Goal: Information Seeking & Learning: Learn about a topic

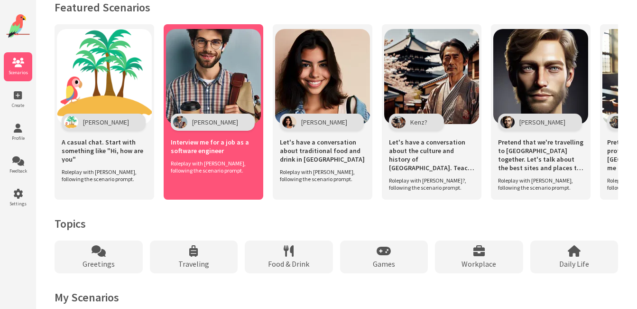
scroll to position [680, 0]
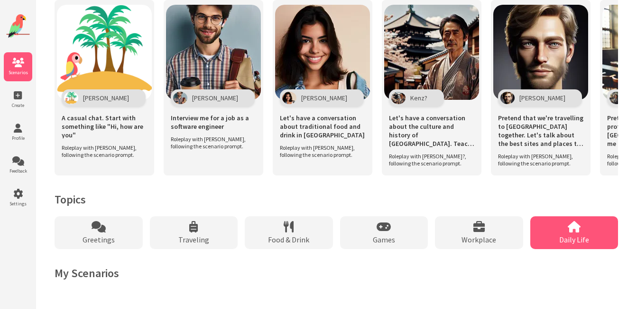
click at [558, 238] on div "Daily Life" at bounding box center [575, 232] width 88 height 33
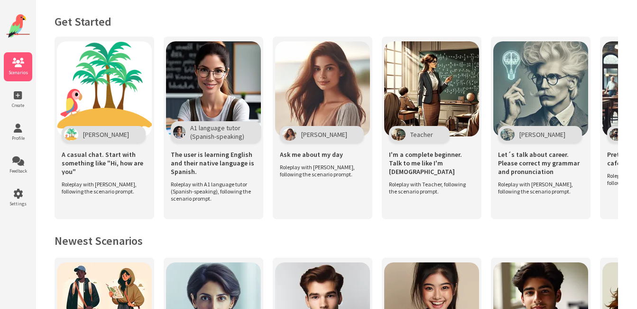
click at [4, 237] on div "Scenarios Create Profile Feedback Settings" at bounding box center [18, 159] width 36 height 318
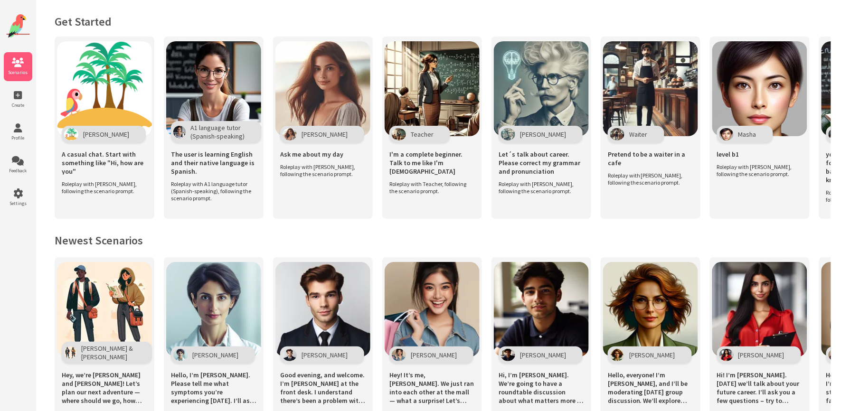
drag, startPoint x: 627, startPoint y: 0, endPoint x: 485, endPoint y: 245, distance: 283.1
click at [486, 245] on h2 "Newest Scenarios" at bounding box center [443, 240] width 776 height 15
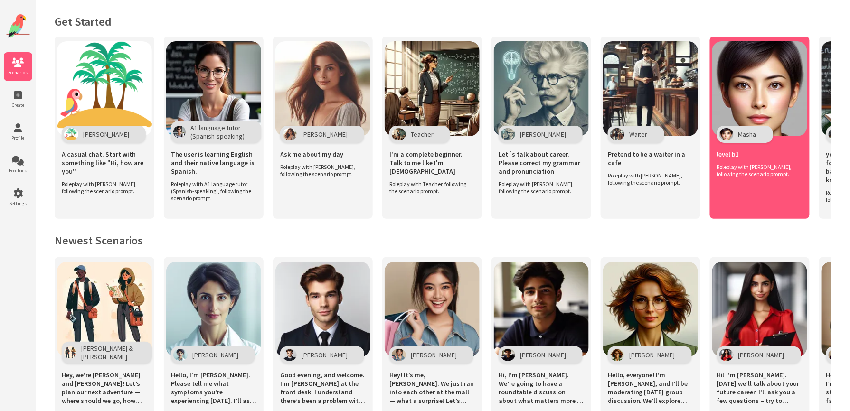
click at [637, 187] on div "Masha level b1 Roleplay with Masha, following the scenario prompt." at bounding box center [760, 128] width 100 height 182
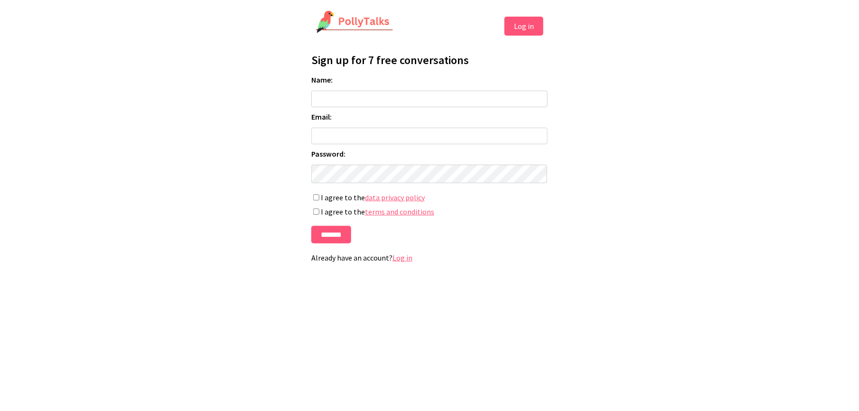
drag, startPoint x: 0, startPoint y: 0, endPoint x: 412, endPoint y: 207, distance: 461.7
click at [412, 207] on form "Name: Email: Password: If you're human, leave this field blank: I agree to the …" at bounding box center [429, 159] width 236 height 169
click at [338, 103] on input "Name:" at bounding box center [429, 99] width 236 height 17
click at [337, 139] on input "Email:" at bounding box center [429, 136] width 236 height 17
type input "**********"
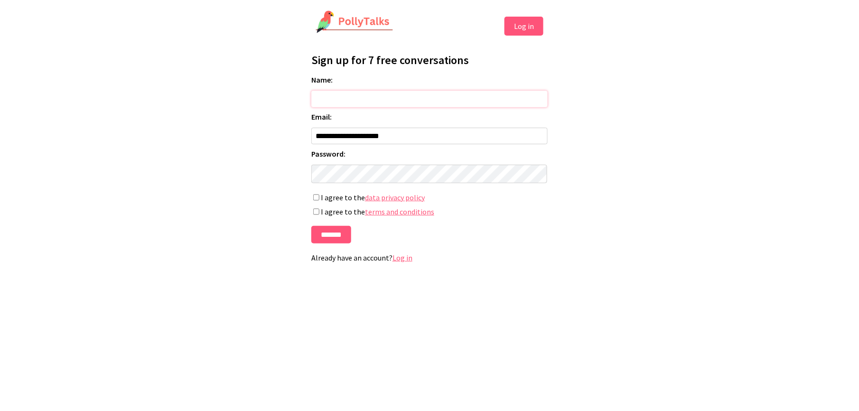
click at [336, 99] on input "Name:" at bounding box center [429, 99] width 236 height 17
type input "*****"
click at [311, 226] on input "*******" at bounding box center [331, 235] width 40 height 18
click at [327, 237] on input "*******" at bounding box center [331, 235] width 40 height 18
click at [333, 236] on input "*******" at bounding box center [331, 235] width 40 height 18
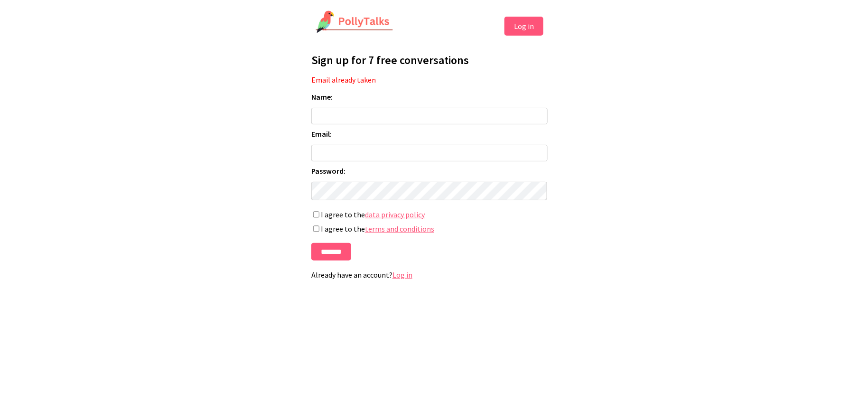
click at [348, 115] on input "Name:" at bounding box center [429, 116] width 236 height 17
type input "*****"
click at [321, 157] on input "Email:" at bounding box center [429, 153] width 236 height 17
type input "**********"
click at [321, 231] on label "I agree to the terms and conditions" at bounding box center [429, 228] width 236 height 9
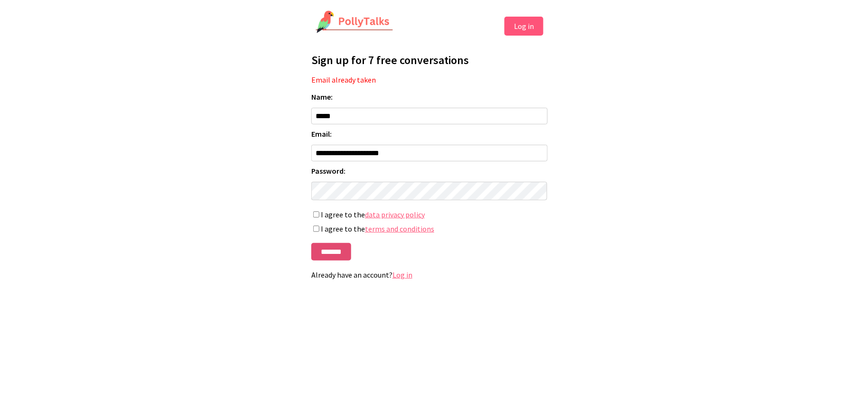
click at [331, 259] on input "*******" at bounding box center [331, 252] width 40 height 18
click at [330, 124] on input "Name:" at bounding box center [429, 116] width 236 height 17
type input "*****"
click at [354, 152] on input "Email:" at bounding box center [429, 153] width 236 height 17
type input "**********"
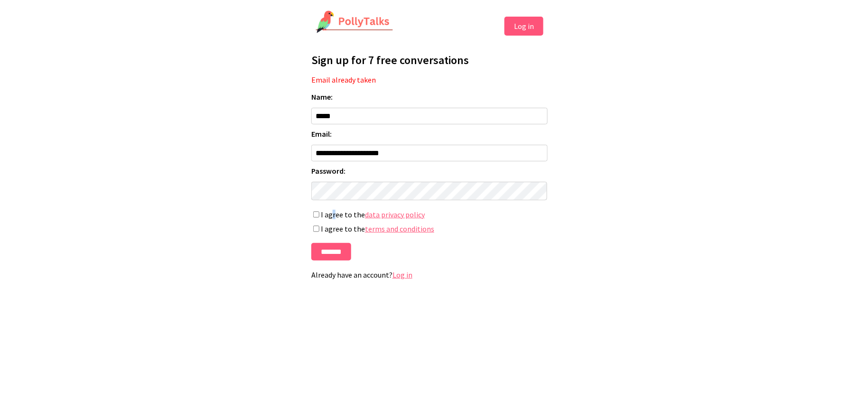
click at [330, 219] on label "I agree to the data privacy policy" at bounding box center [429, 214] width 236 height 9
click at [519, 25] on button "Log in" at bounding box center [524, 26] width 39 height 19
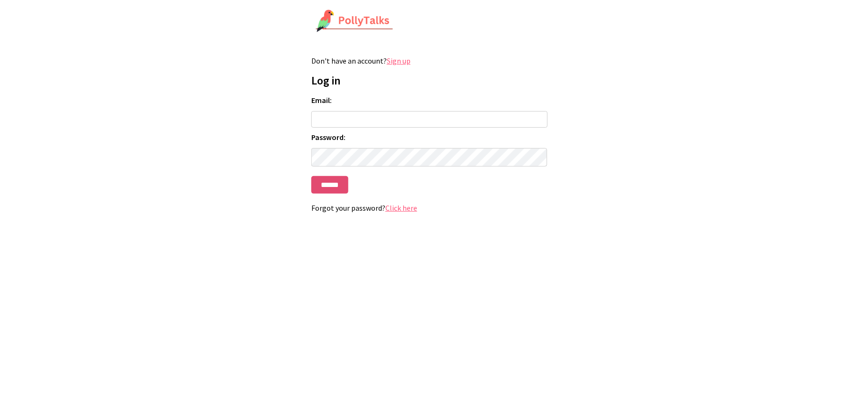
type input "**********"
click at [337, 187] on input "******" at bounding box center [329, 185] width 37 height 18
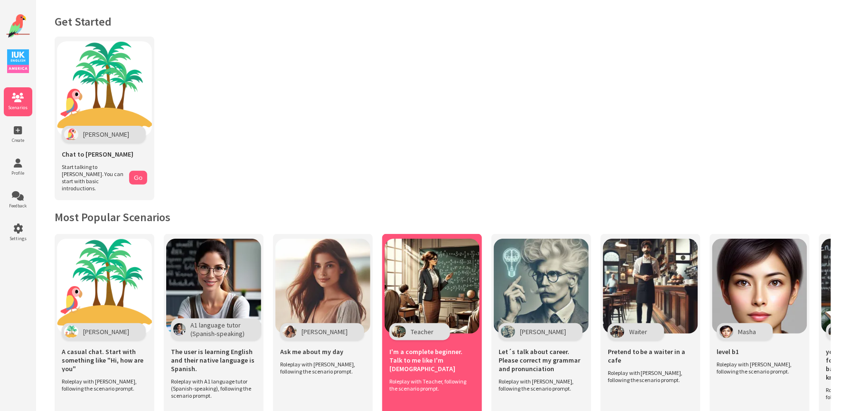
click at [431, 276] on img at bounding box center [431, 286] width 95 height 95
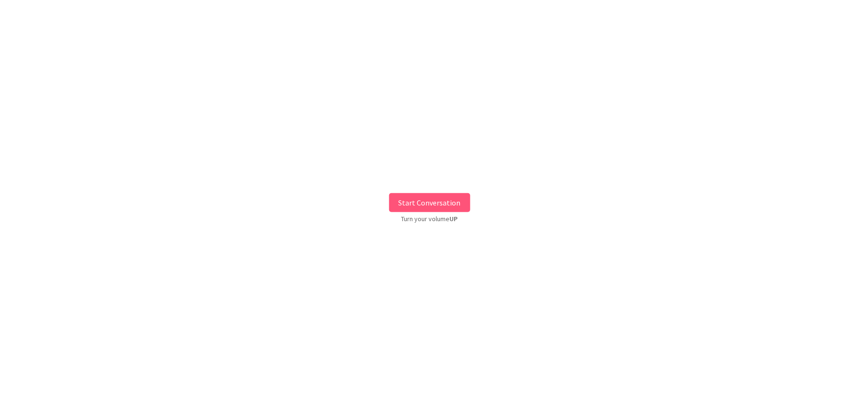
click at [424, 206] on button "Start Conversation" at bounding box center [429, 202] width 81 height 19
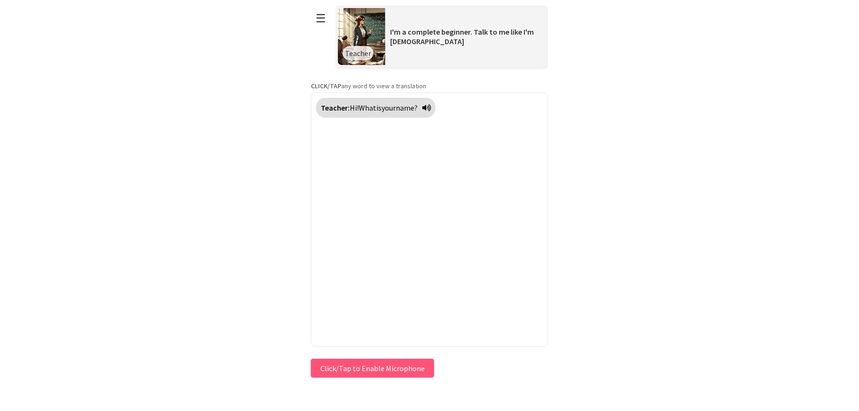
click at [401, 367] on button "Click/Tap to Enable Microphone" at bounding box center [372, 368] width 123 height 19
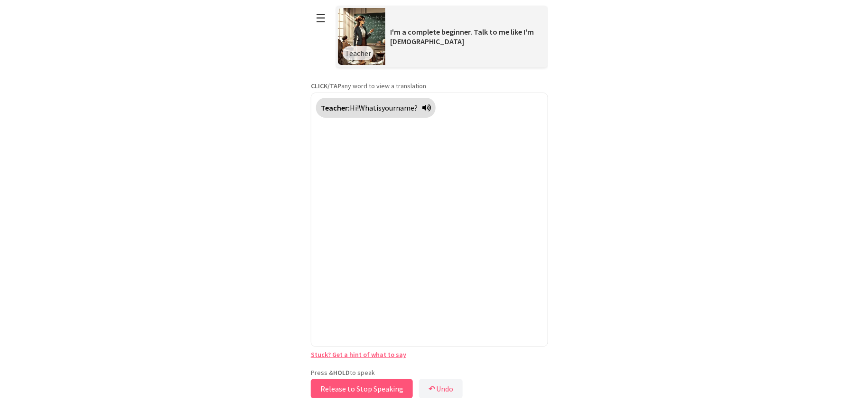
click at [369, 388] on button "Release to Stop Speaking" at bounding box center [362, 388] width 102 height 19
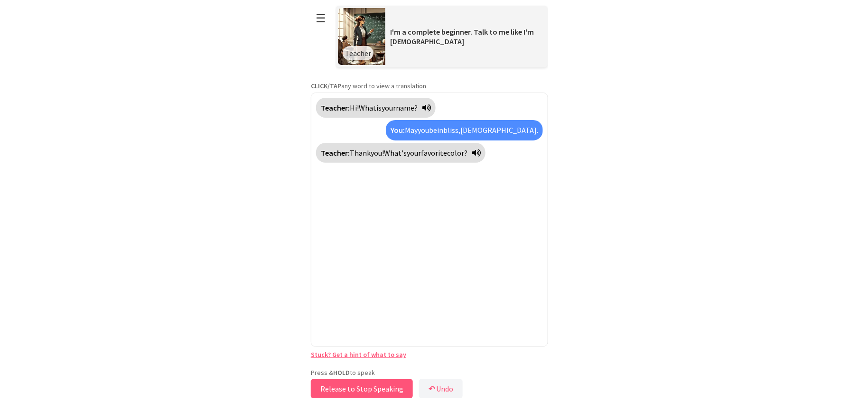
click at [368, 384] on button "Release to Stop Speaking" at bounding box center [362, 388] width 102 height 19
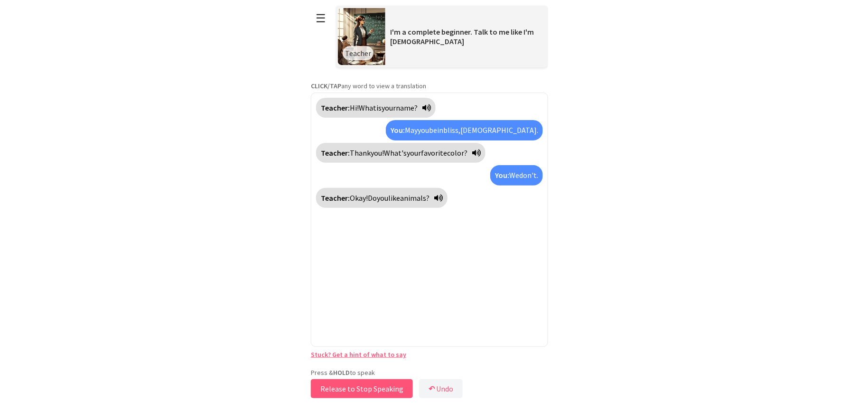
click at [348, 386] on button "Release to Stop Speaking" at bounding box center [362, 388] width 102 height 19
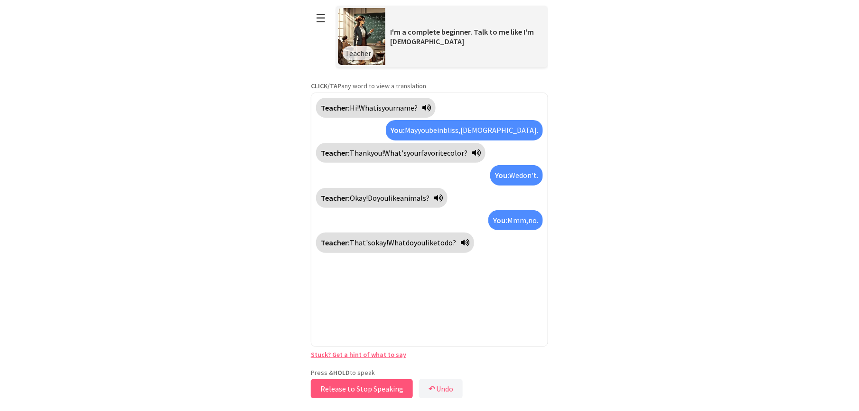
drag, startPoint x: 363, startPoint y: 388, endPoint x: 370, endPoint y: 384, distance: 8.7
click at [370, 384] on button "Release to Stop Speaking" at bounding box center [362, 388] width 102 height 19
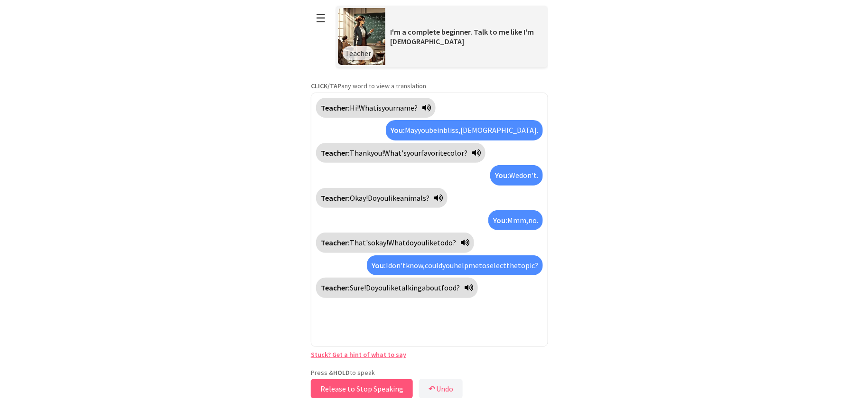
click at [358, 386] on button "Release to Stop Speaking" at bounding box center [362, 388] width 102 height 19
click at [366, 388] on button "Release to Stop Speaking" at bounding box center [362, 388] width 102 height 19
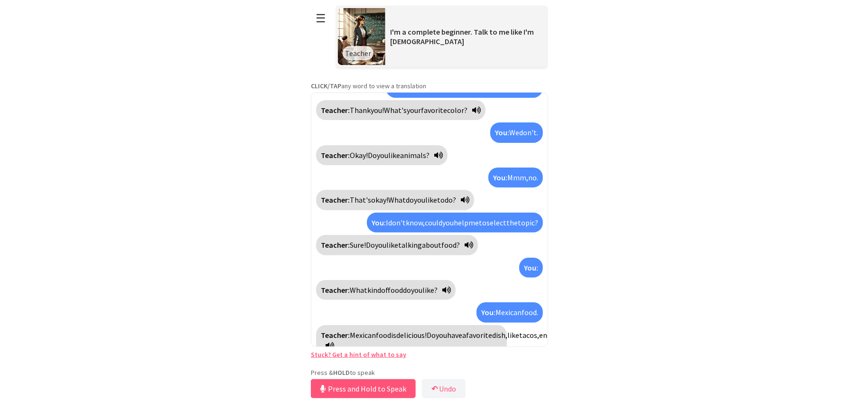
scroll to position [75, 0]
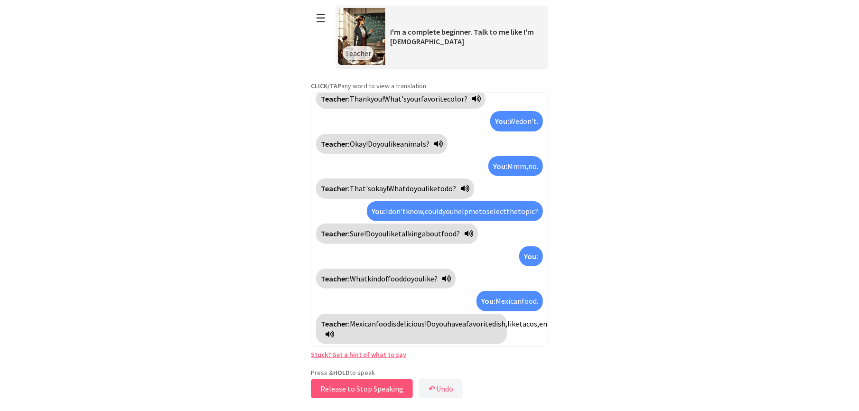
click at [374, 386] on button "Release to Stop Speaking" at bounding box center [362, 388] width 102 height 19
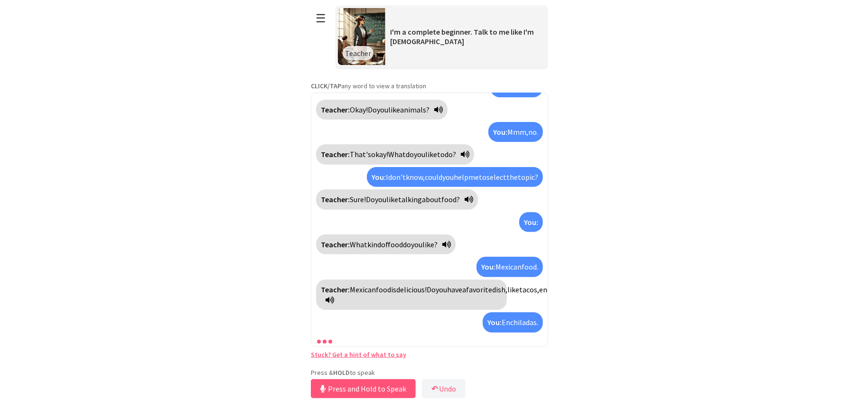
scroll to position [141, 0]
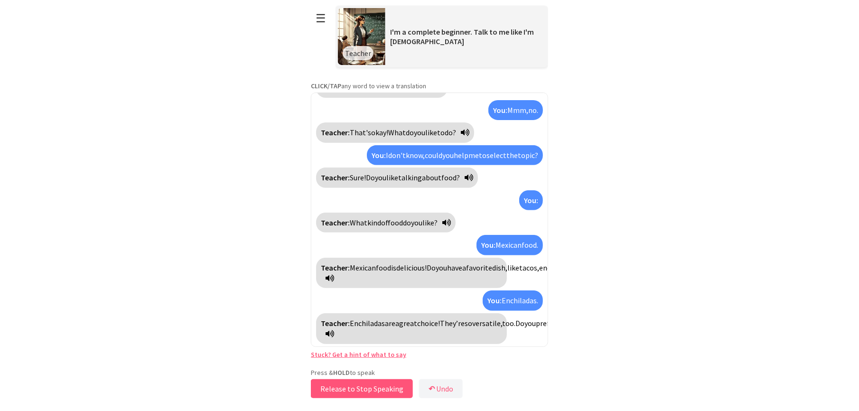
click at [358, 388] on button "Release to Stop Speaking" at bounding box center [362, 388] width 102 height 19
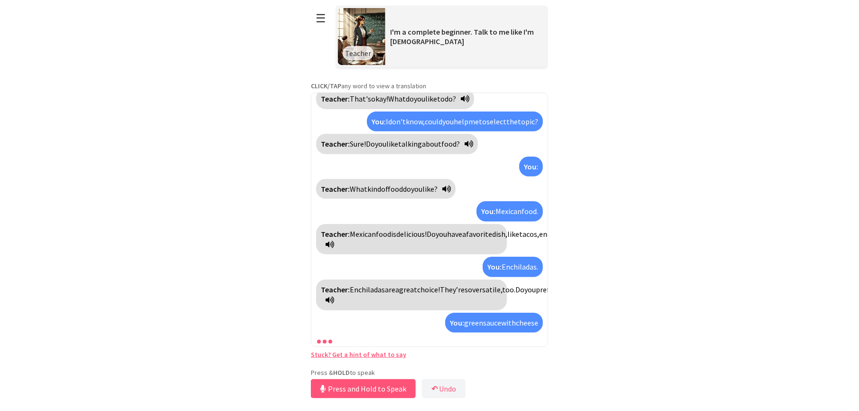
scroll to position [229, 0]
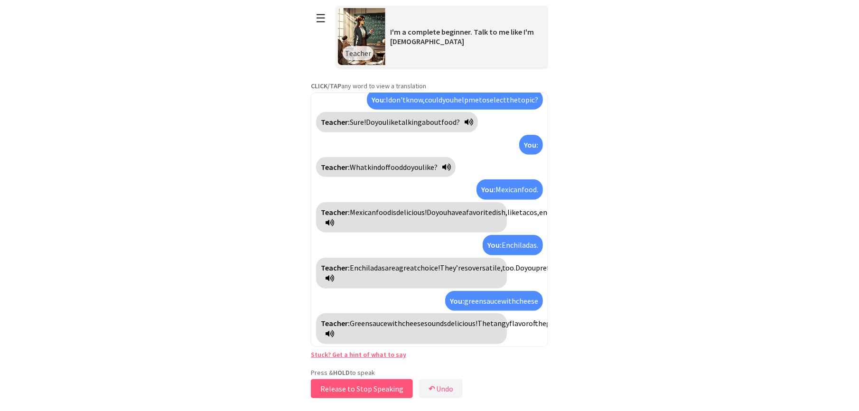
click at [370, 385] on button "Release to Stop Speaking" at bounding box center [362, 388] width 102 height 19
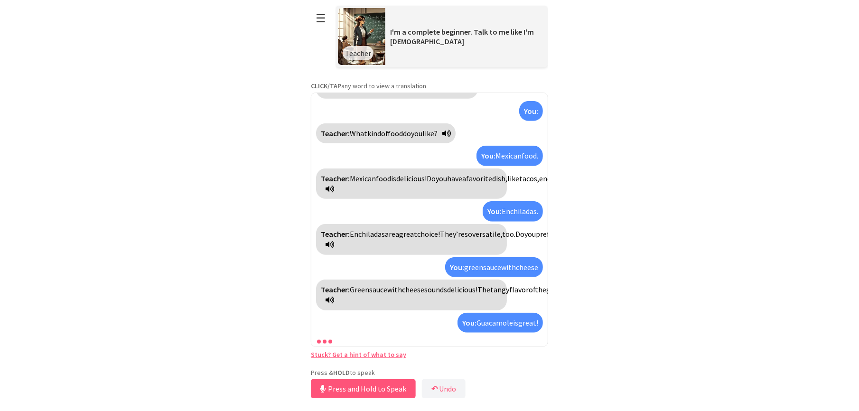
scroll to position [316, 0]
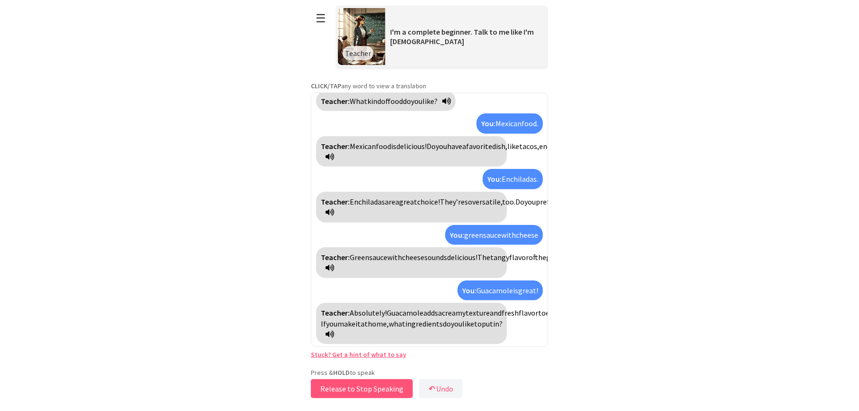
click at [361, 388] on button "Release to Stop Speaking" at bounding box center [362, 388] width 102 height 19
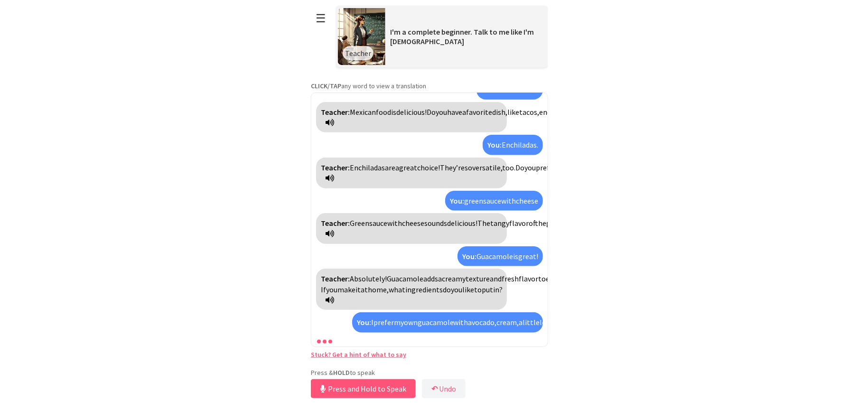
scroll to position [404, 0]
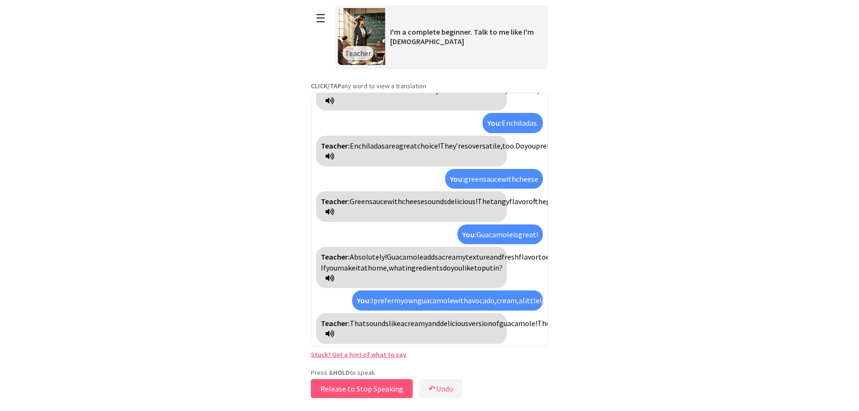
click at [361, 388] on button "Release to Stop Speaking" at bounding box center [362, 388] width 102 height 19
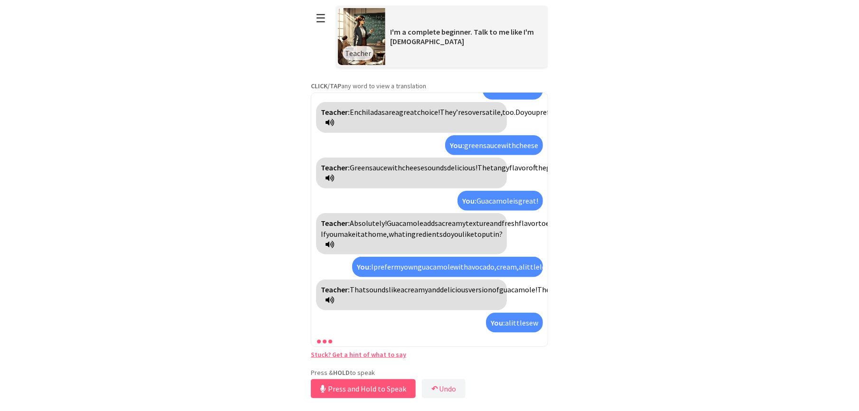
scroll to position [470, 0]
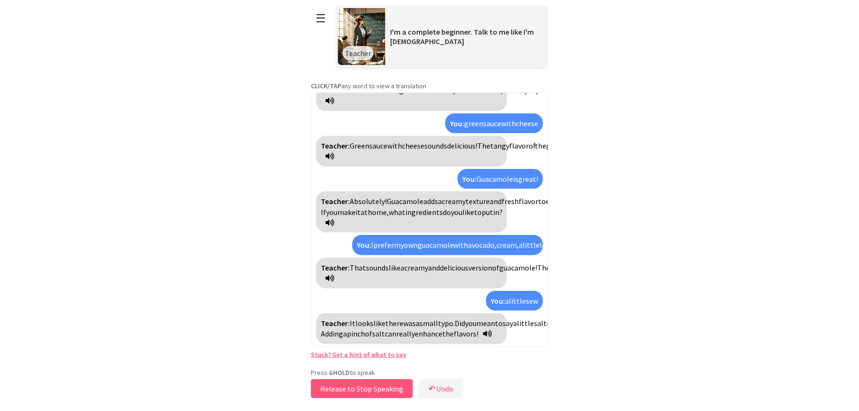
click at [361, 388] on button "Release to Stop Speaking" at bounding box center [362, 388] width 102 height 19
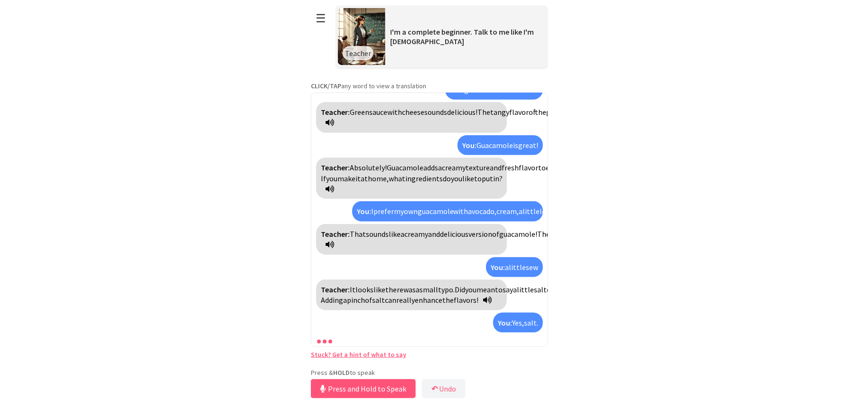
scroll to position [547, 0]
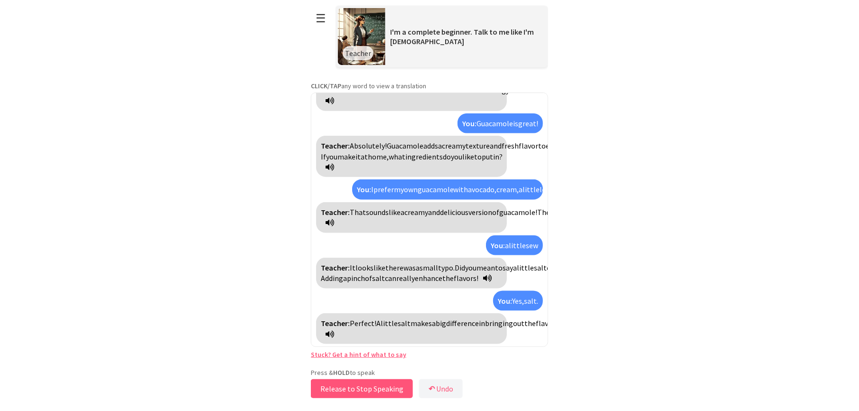
click at [370, 386] on button "Release to Stop Speaking" at bounding box center [362, 388] width 102 height 19
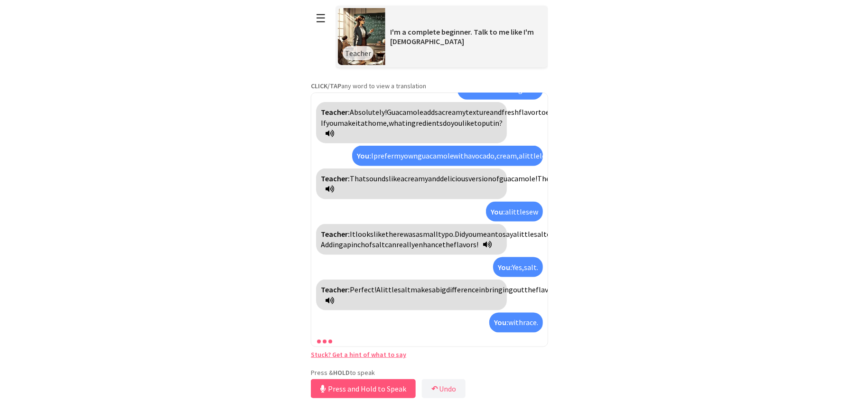
scroll to position [646, 0]
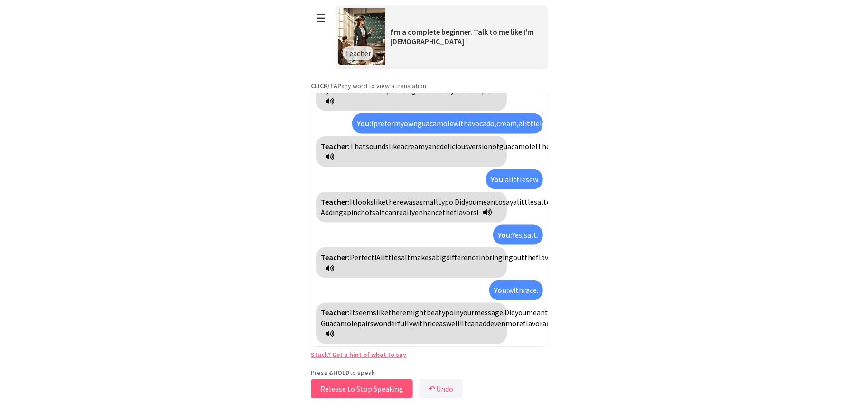
click at [365, 388] on button "Release to Stop Speaking" at bounding box center [362, 388] width 102 height 19
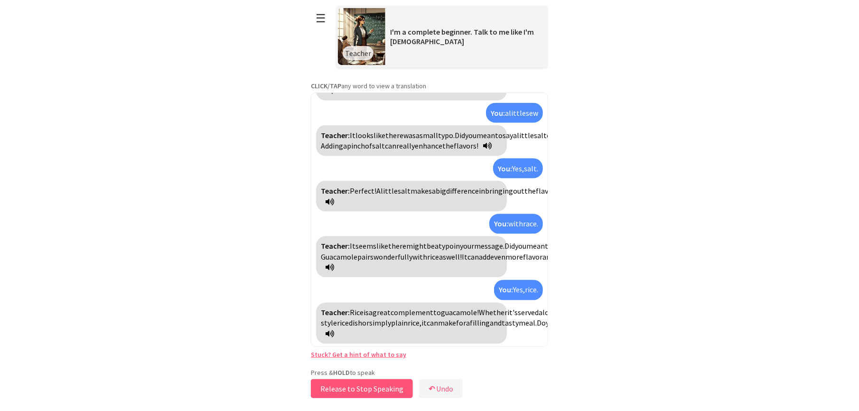
scroll to position [733, 0]
click at [365, 388] on button "Release to Stop Speaking" at bounding box center [362, 388] width 102 height 19
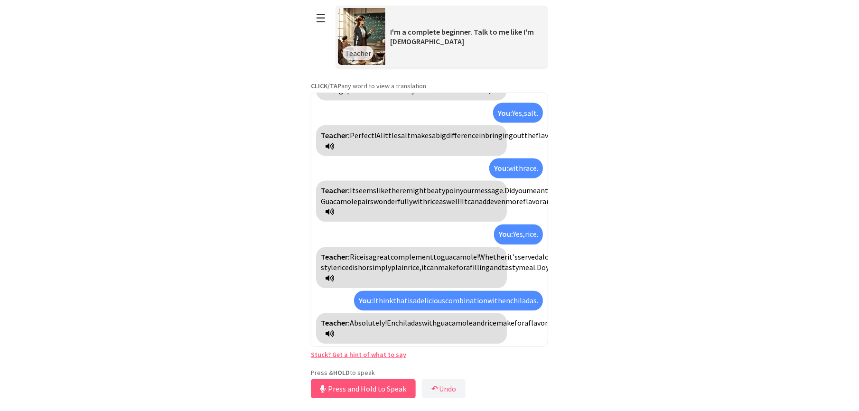
scroll to position [842, 0]
click at [367, 385] on button "Release to Stop Speaking" at bounding box center [362, 388] width 102 height 19
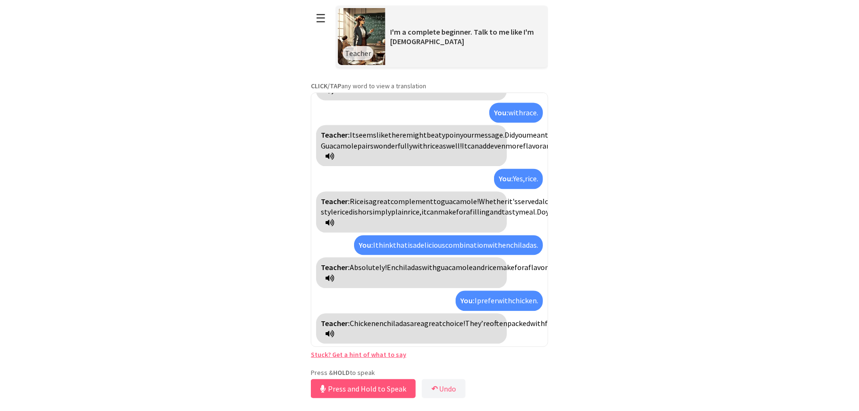
scroll to position [929, 0]
click at [378, 388] on button "Release to Stop Speaking" at bounding box center [362, 388] width 102 height 19
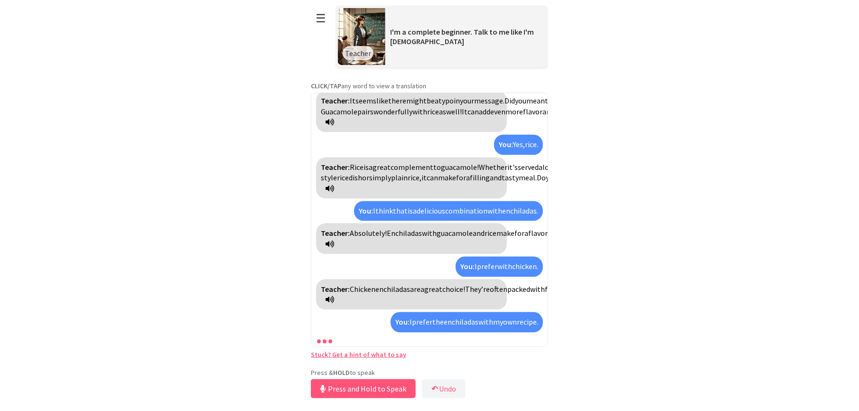
scroll to position [1006, 0]
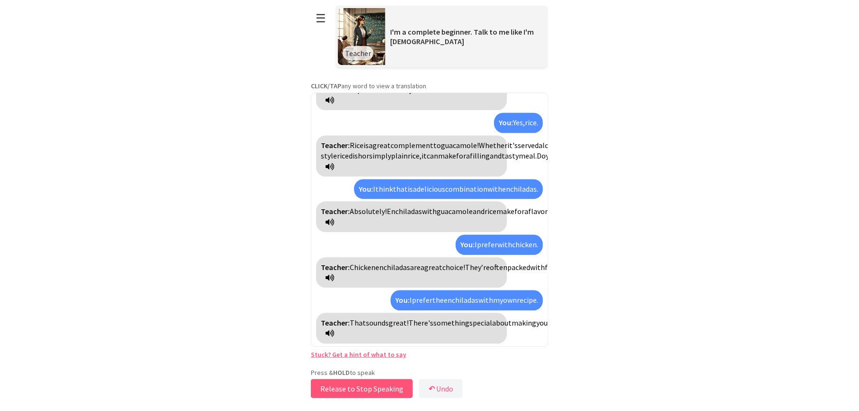
click at [367, 384] on button "Release to Stop Speaking" at bounding box center [362, 388] width 102 height 19
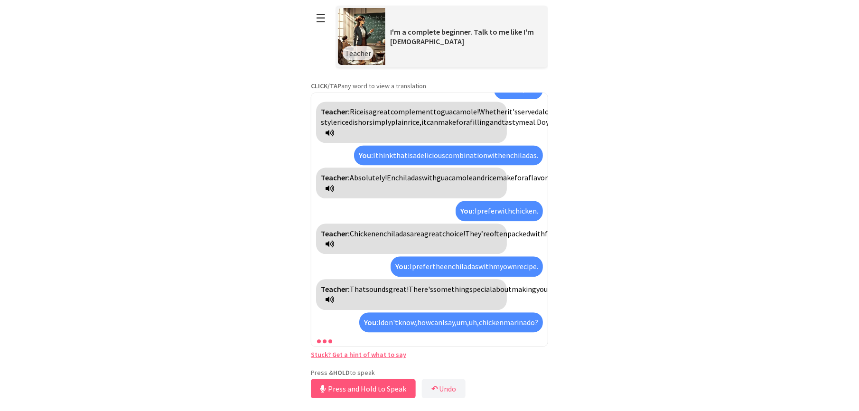
scroll to position [1094, 0]
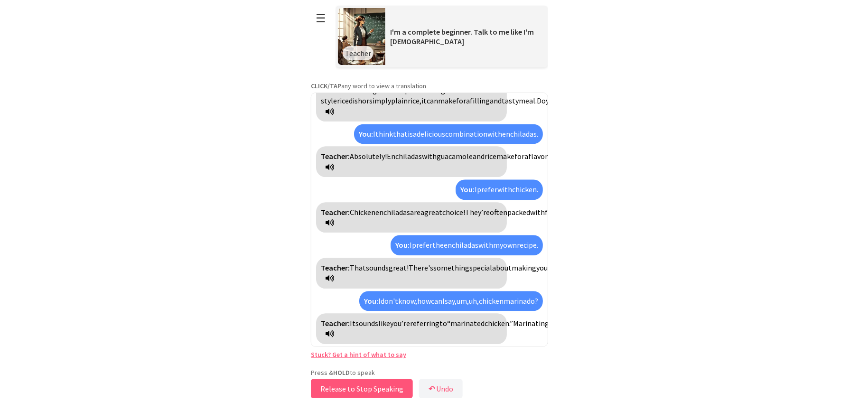
click at [387, 392] on button "Release to Stop Speaking" at bounding box center [362, 388] width 102 height 19
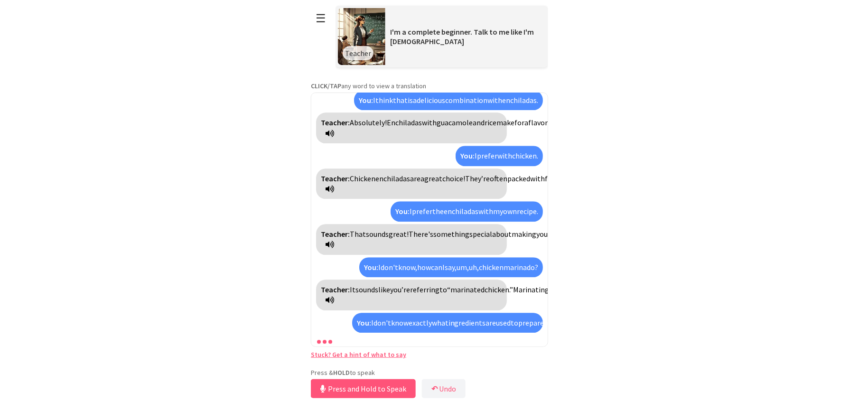
scroll to position [1287, 0]
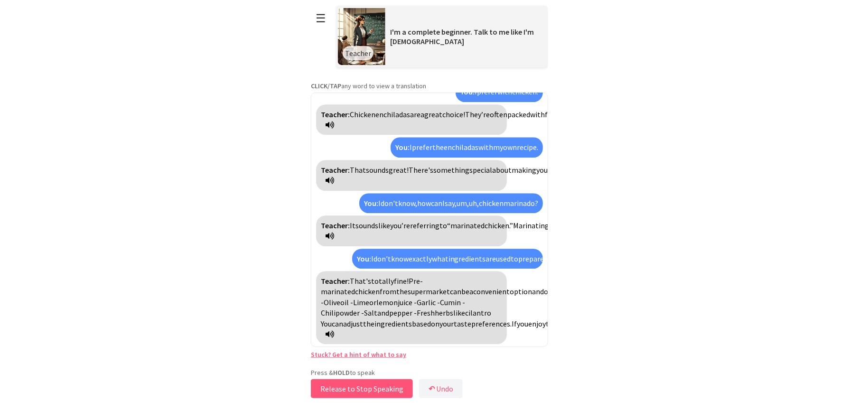
click at [388, 385] on button "Release to Stop Speaking" at bounding box center [362, 388] width 102 height 19
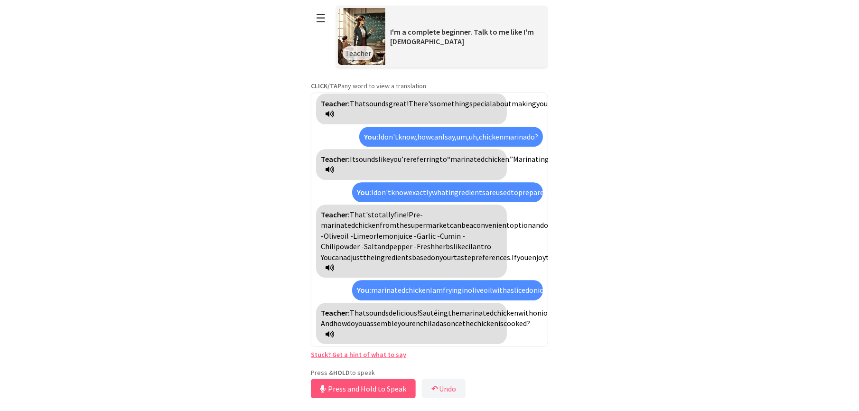
scroll to position [1428, 0]
click at [399, 390] on button "Release to Stop Speaking" at bounding box center [362, 388] width 102 height 19
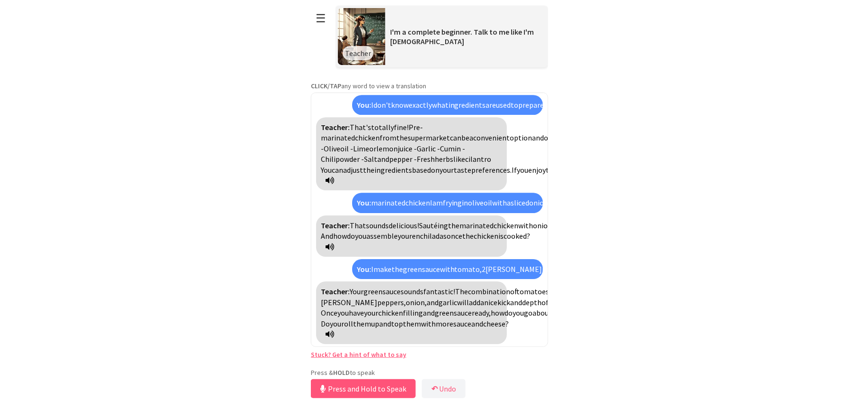
scroll to position [1580, 0]
drag, startPoint x: 385, startPoint y: 385, endPoint x: 389, endPoint y: 410, distance: 25.0
click at [389, 410] on body "**********" at bounding box center [429, 205] width 237 height 411
click at [372, 387] on button "Release to Stop Speaking" at bounding box center [362, 388] width 102 height 19
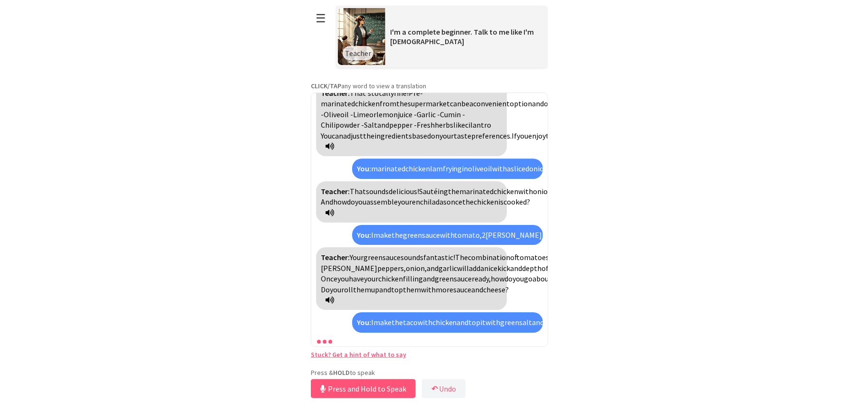
scroll to position [1709, 0]
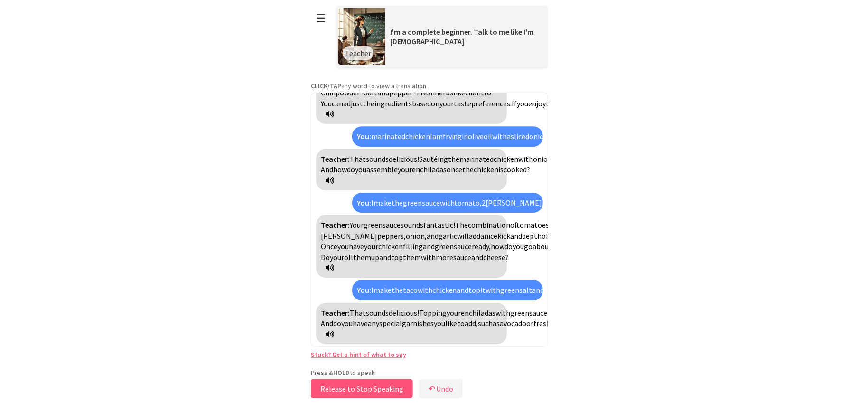
click at [383, 390] on button "Release to Stop Speaking" at bounding box center [362, 388] width 102 height 19
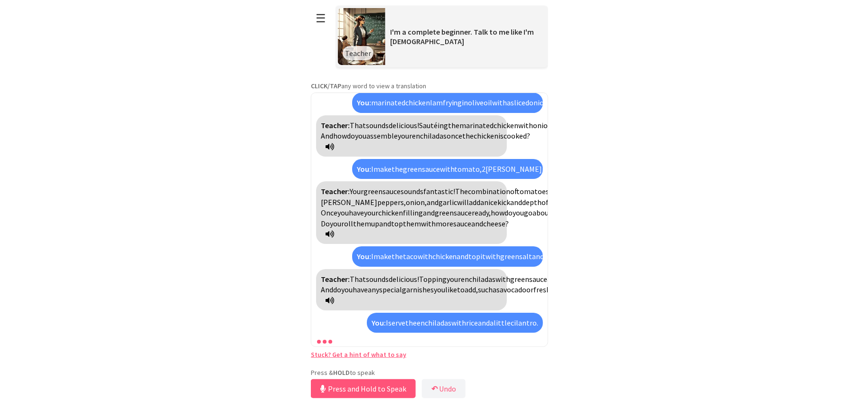
scroll to position [1807, 0]
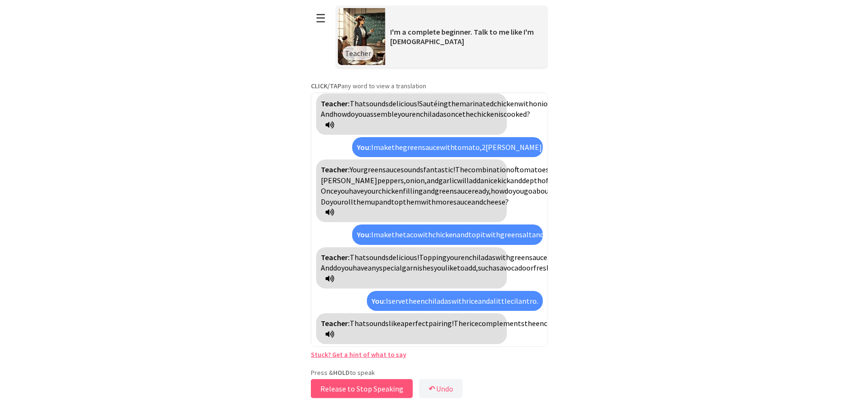
click at [386, 385] on button "Release to Stop Speaking" at bounding box center [362, 388] width 102 height 19
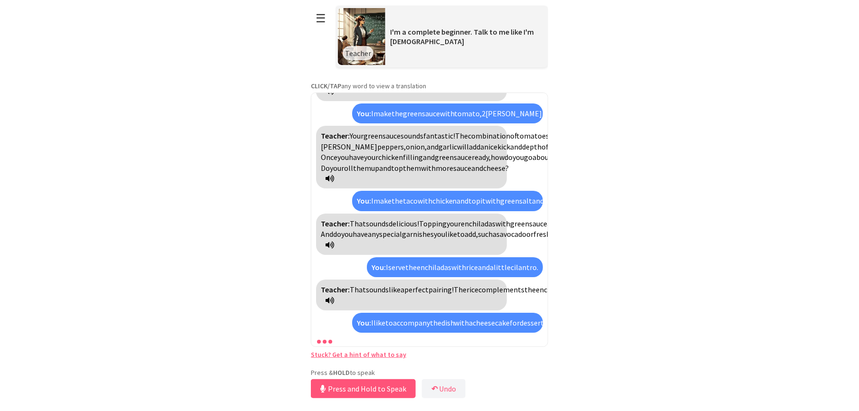
scroll to position [1938, 0]
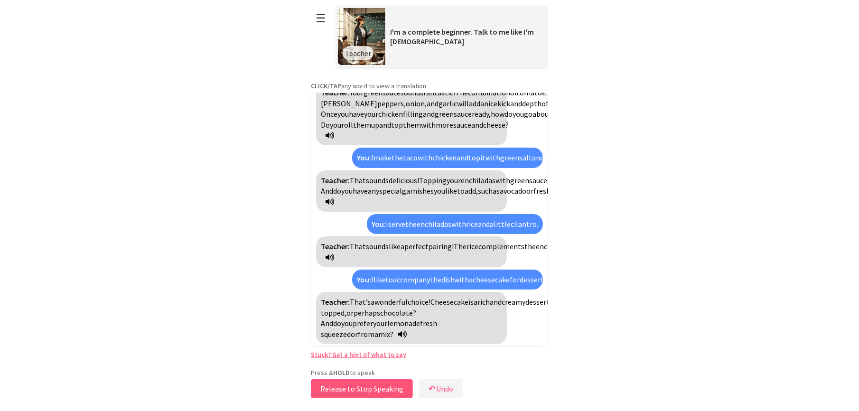
click at [398, 386] on button "Release to Stop Speaking" at bounding box center [362, 388] width 102 height 19
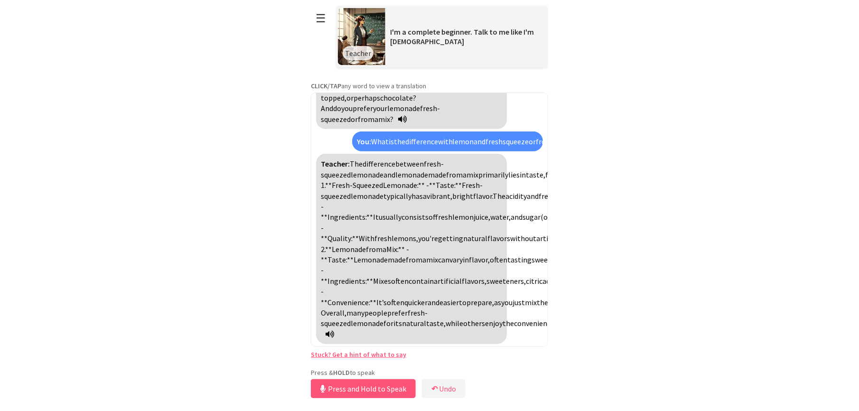
scroll to position [2248, 0]
click at [348, 384] on button "Release to Stop Speaking" at bounding box center [362, 388] width 102 height 19
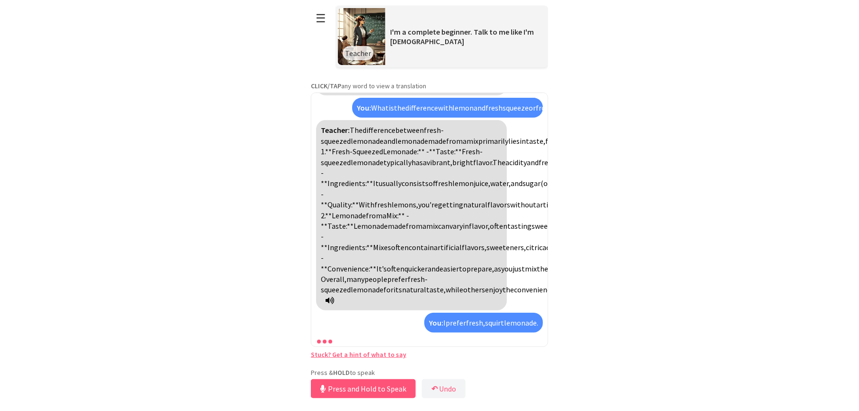
scroll to position [2347, 0]
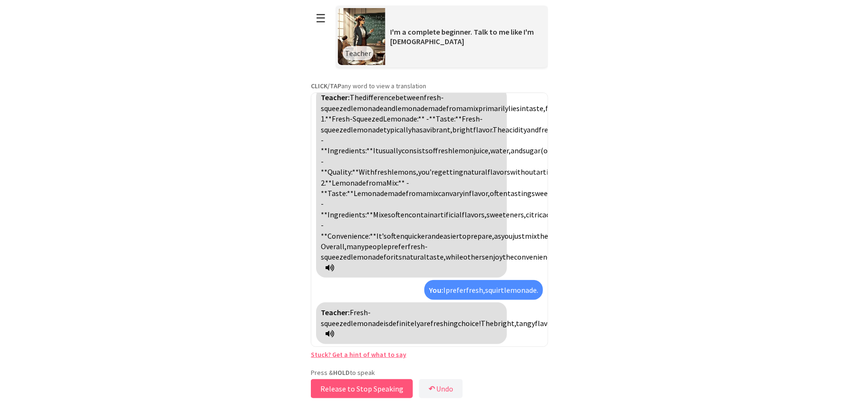
click at [348, 385] on button "Release to Stop Speaking" at bounding box center [362, 388] width 102 height 19
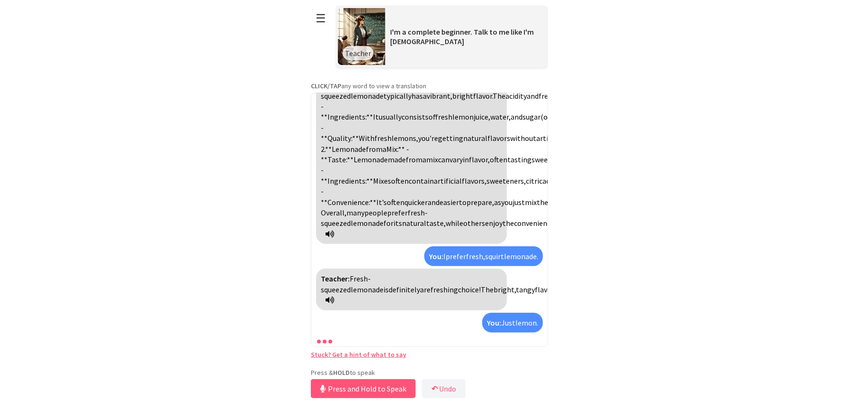
scroll to position [2434, 0]
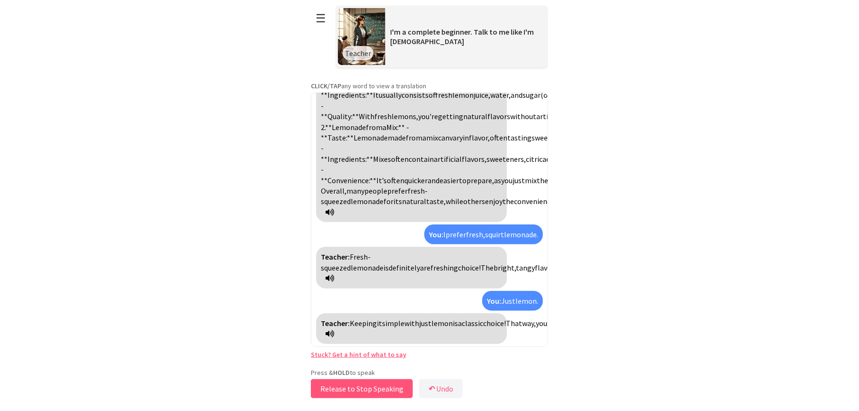
click at [387, 390] on button "Release to Stop Speaking" at bounding box center [362, 388] width 102 height 19
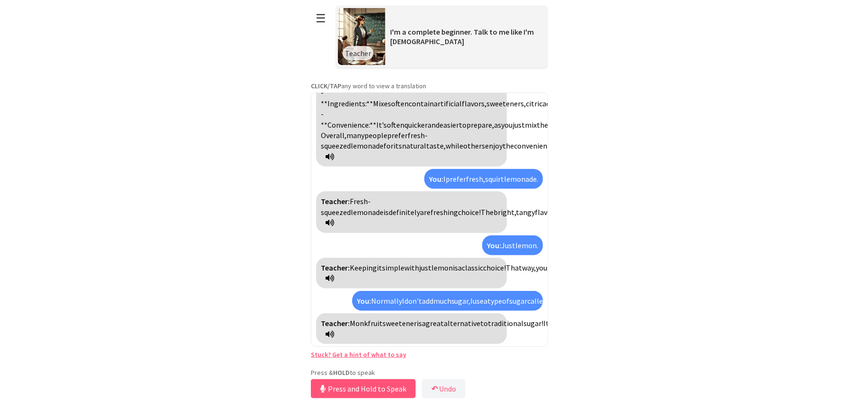
scroll to position [2585, 0]
click at [387, 390] on button "Release to Stop Speaking" at bounding box center [362, 388] width 102 height 19
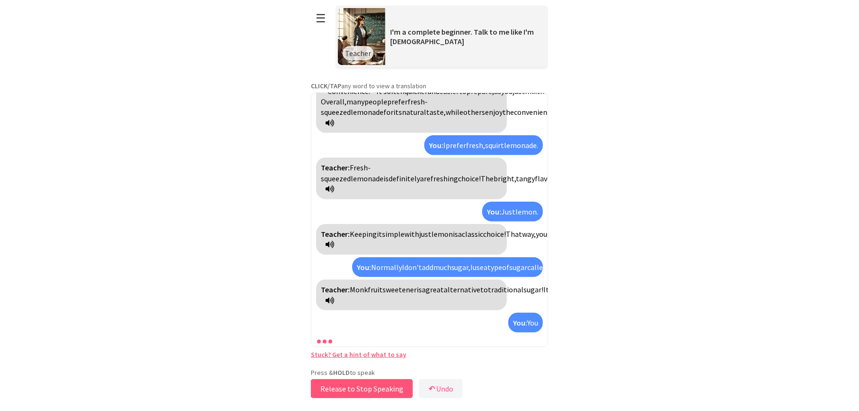
click at [387, 390] on button "Release to Stop Speaking" at bounding box center [362, 388] width 102 height 19
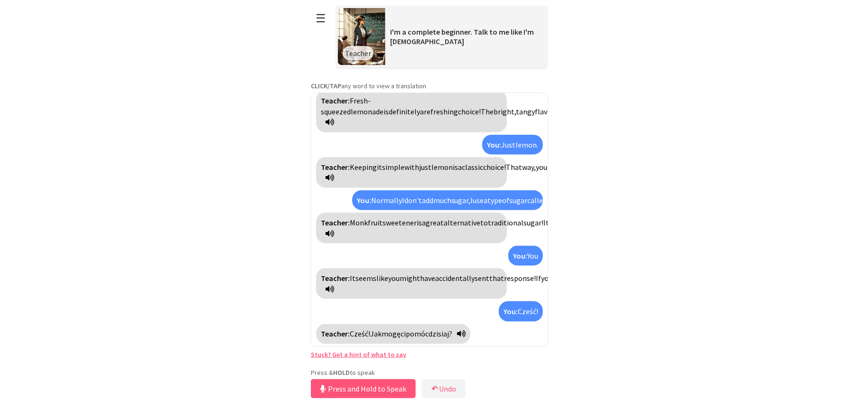
scroll to position [2707, 0]
click at [387, 390] on button "Release to Stop Speaking" at bounding box center [362, 388] width 102 height 19
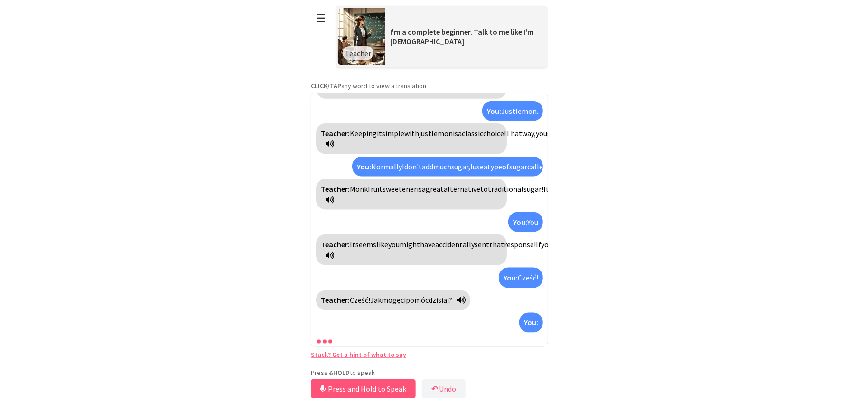
scroll to position [2762, 0]
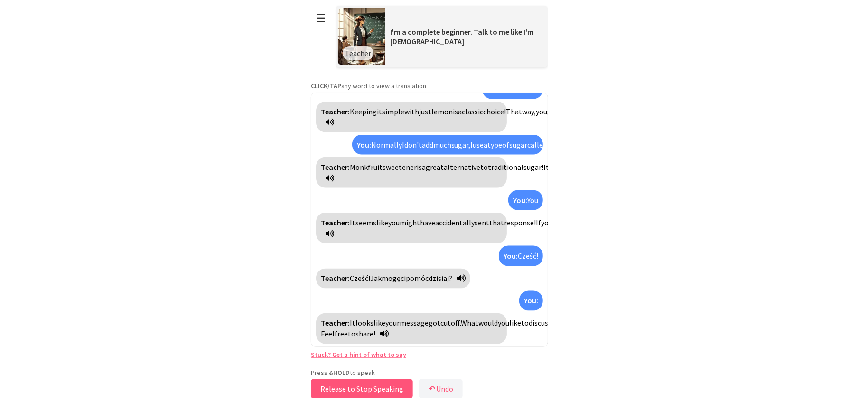
click at [373, 390] on button "Release to Stop Speaking" at bounding box center [362, 388] width 102 height 19
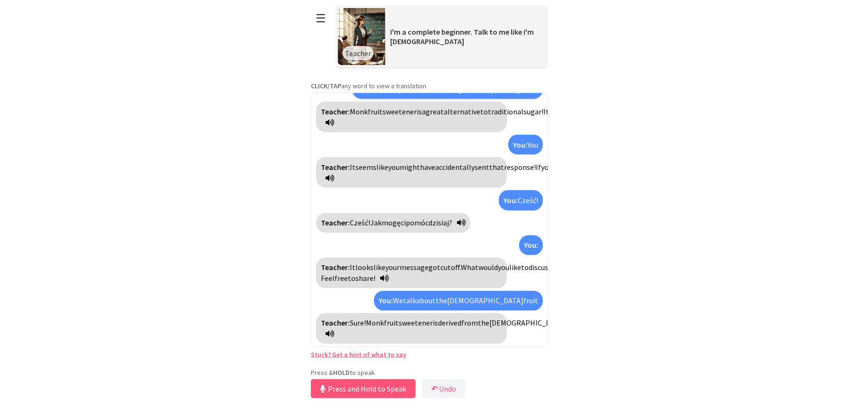
scroll to position [2903, 0]
click at [373, 385] on button "Release to Stop Speaking" at bounding box center [362, 388] width 102 height 19
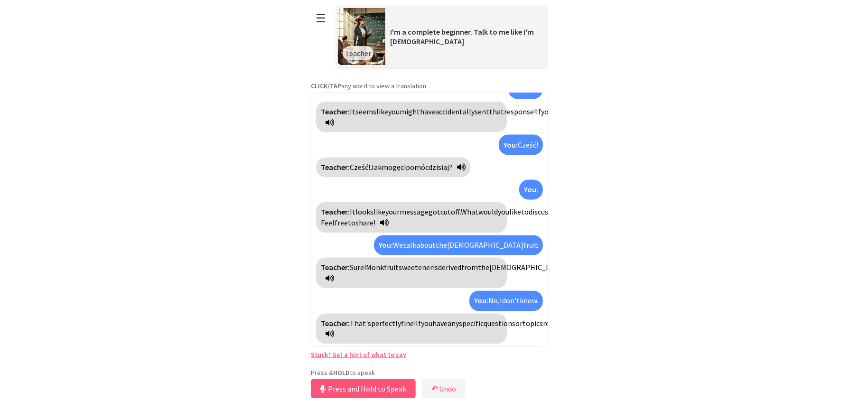
scroll to position [2980, 0]
click at [373, 384] on button "Release to Stop Speaking" at bounding box center [362, 388] width 102 height 19
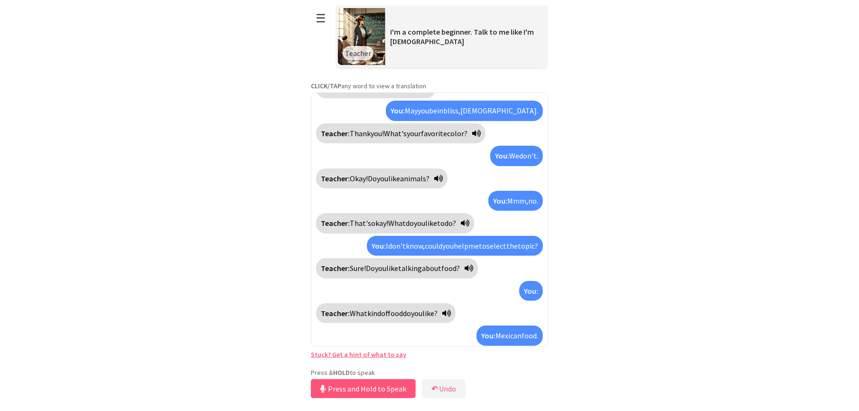
scroll to position [0, 0]
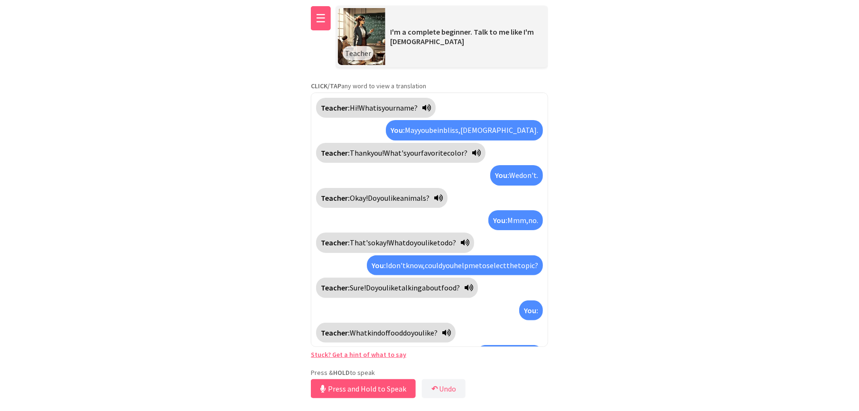
click at [320, 20] on button "☰" at bounding box center [321, 18] width 20 height 24
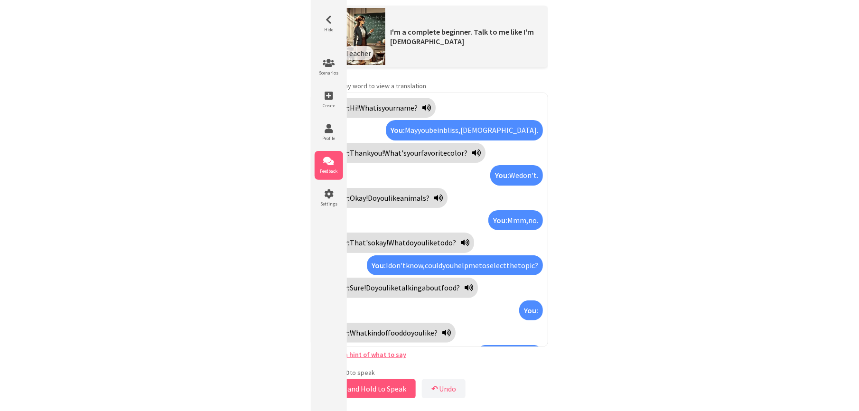
click at [323, 162] on icon at bounding box center [329, 161] width 28 height 9
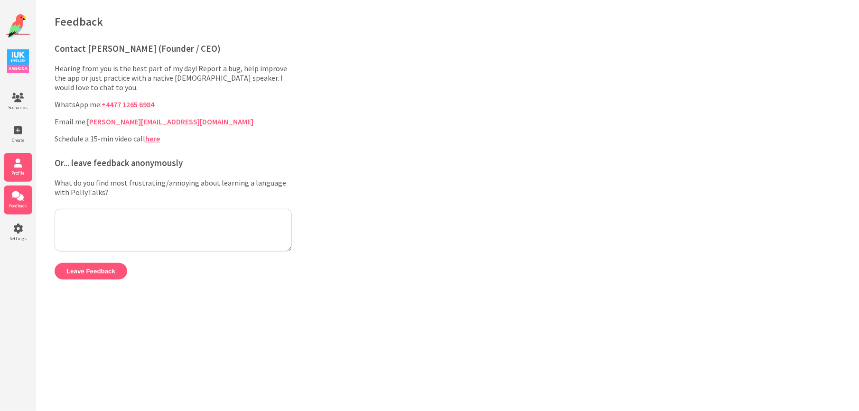
click at [23, 175] on li "Profile" at bounding box center [18, 167] width 28 height 29
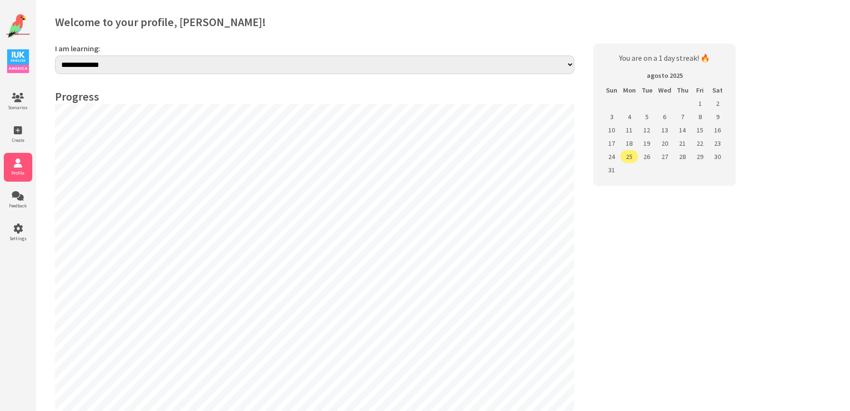
select select "**"
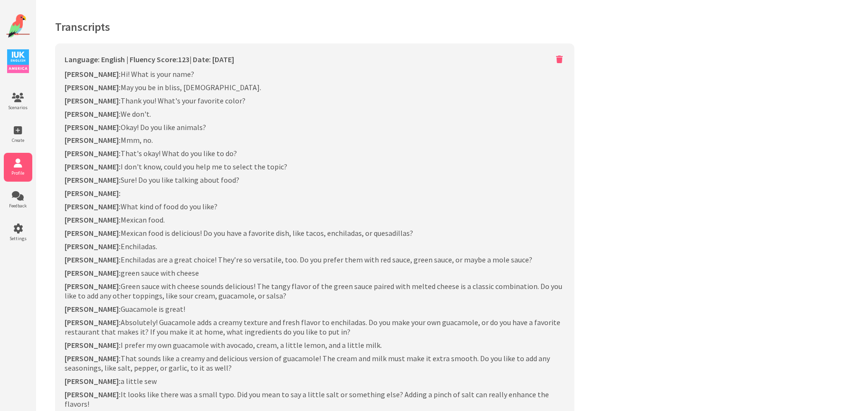
scroll to position [506, 0]
click at [22, 99] on icon at bounding box center [18, 97] width 28 height 9
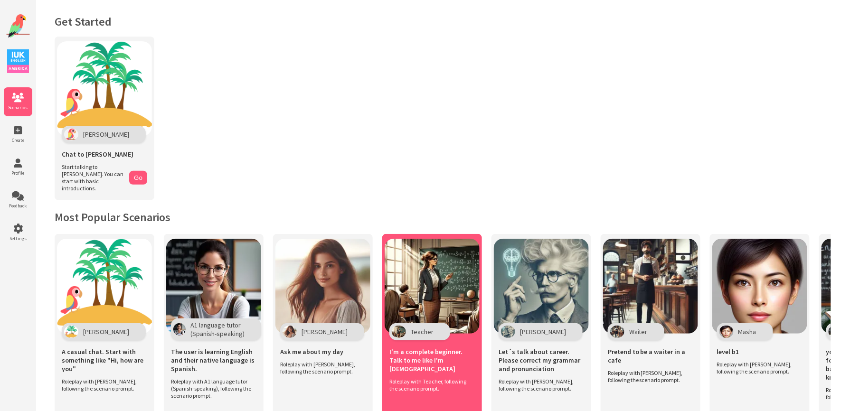
click at [449, 316] on img at bounding box center [431, 286] width 95 height 95
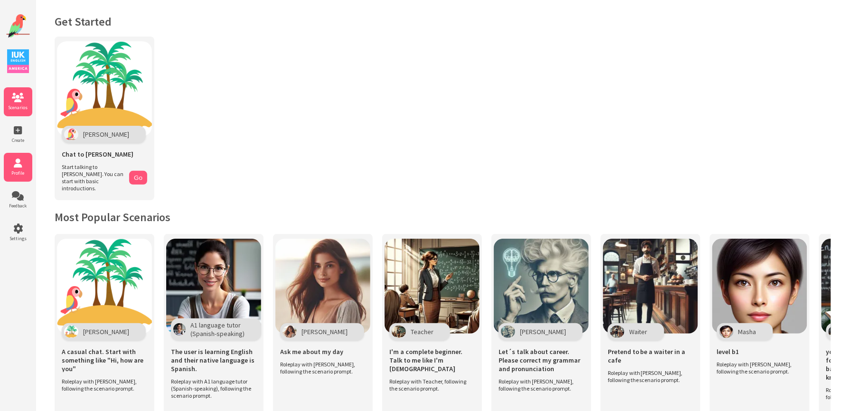
click at [14, 160] on icon at bounding box center [18, 163] width 28 height 9
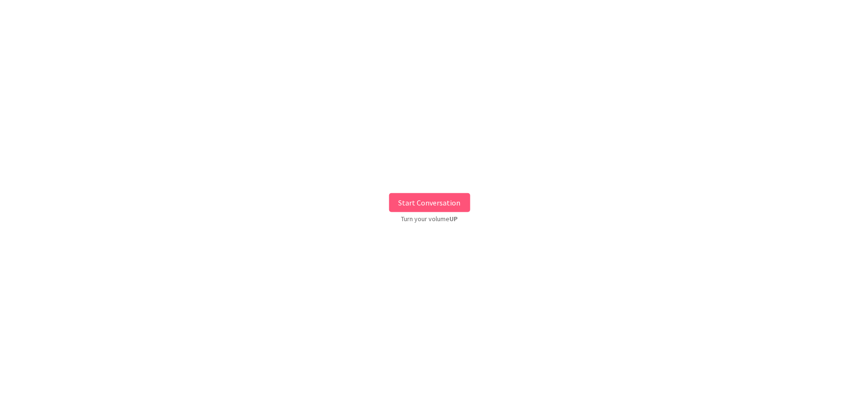
click at [430, 202] on button "Start Conversation" at bounding box center [429, 202] width 81 height 19
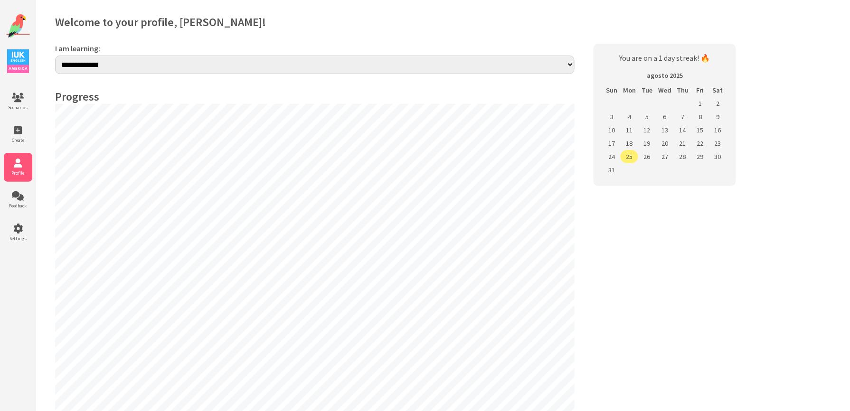
select select "**"
click at [20, 226] on icon at bounding box center [18, 228] width 28 height 9
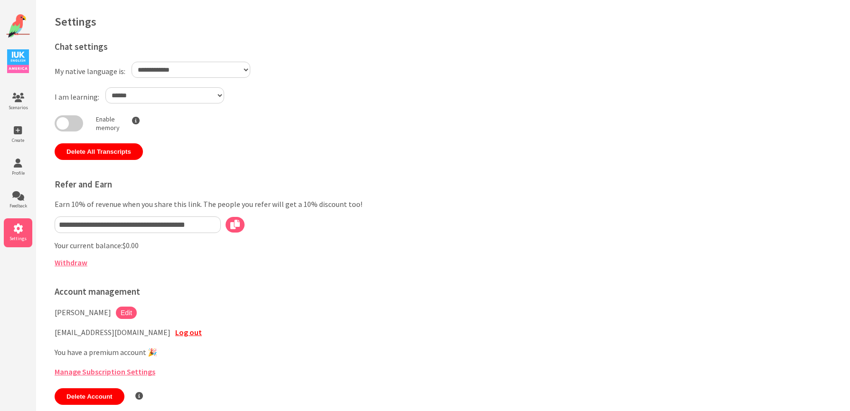
select select "**"
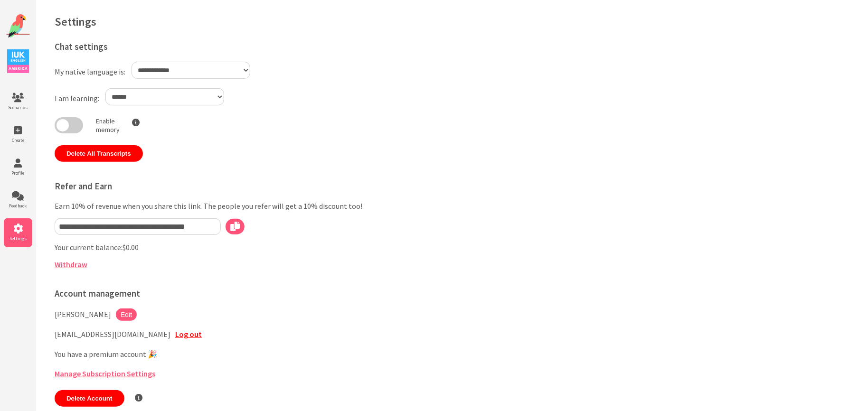
select select "**"
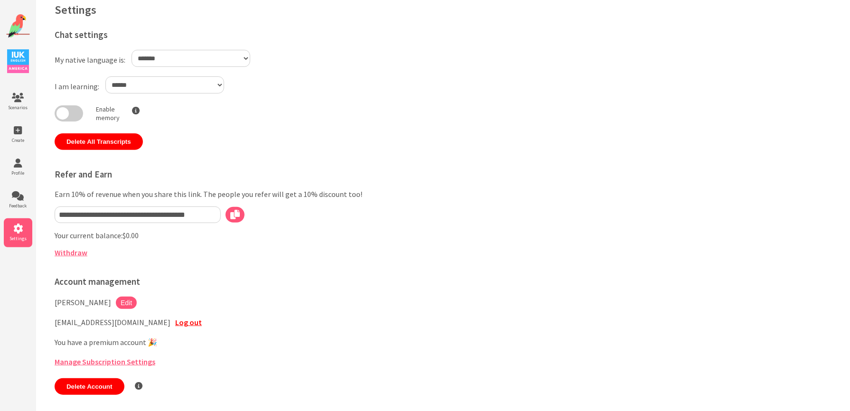
scroll to position [18, 0]
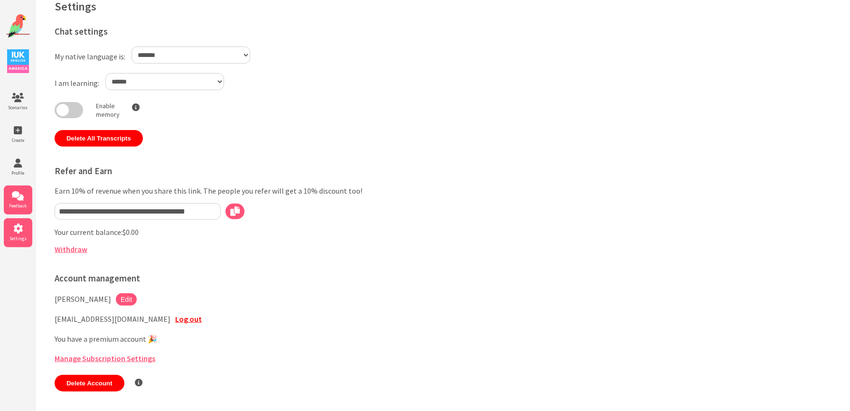
click at [17, 203] on span "Feedback" at bounding box center [18, 206] width 28 height 6
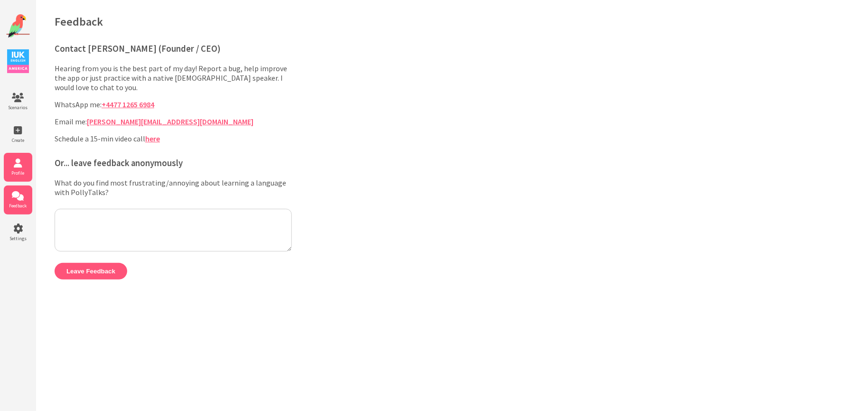
click at [24, 167] on li "Profile" at bounding box center [18, 167] width 28 height 29
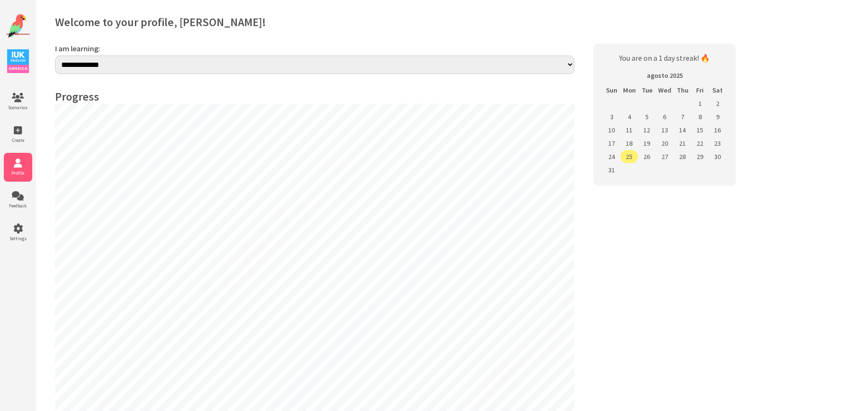
select select "**"
click at [20, 139] on span "Create" at bounding box center [18, 140] width 28 height 6
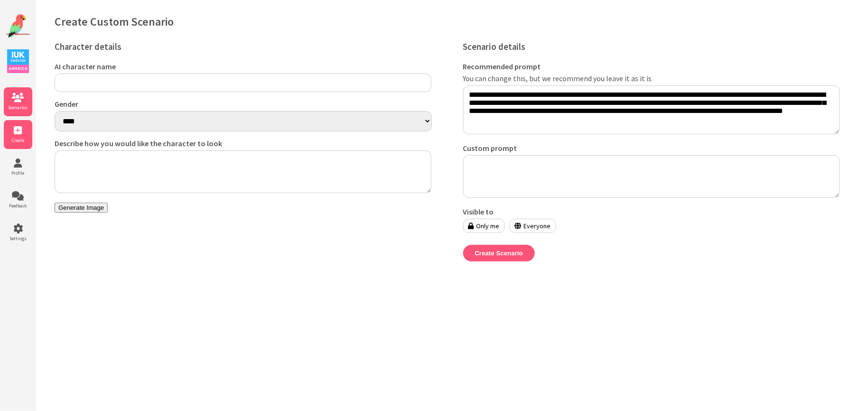
click at [16, 102] on icon at bounding box center [18, 97] width 28 height 9
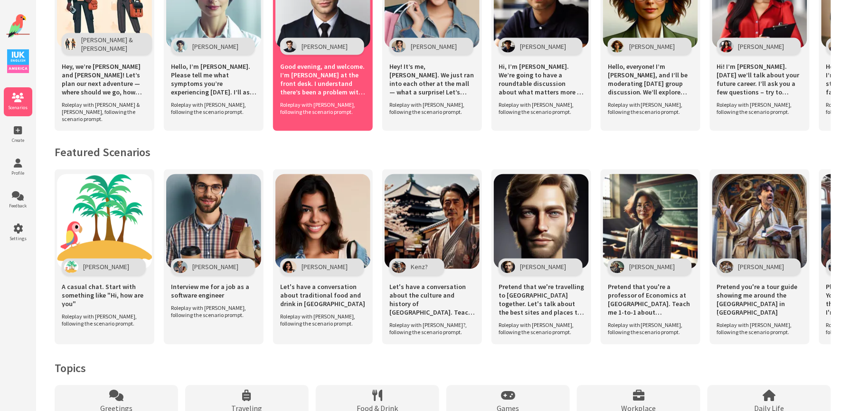
scroll to position [570, 0]
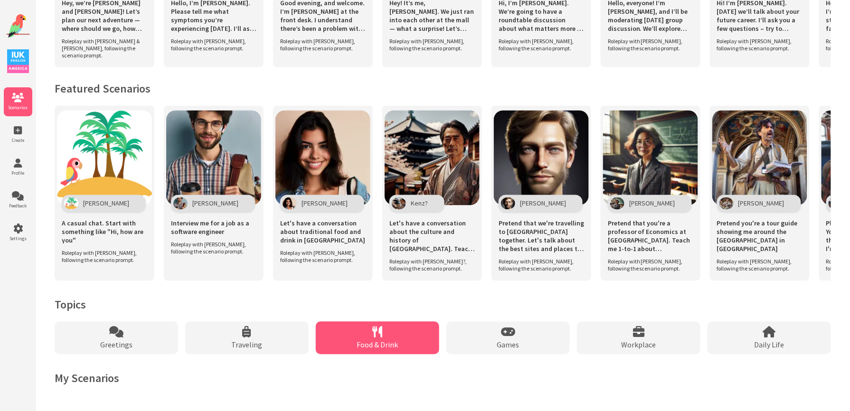
click at [413, 335] on div "Food & Drink" at bounding box center [377, 338] width 123 height 33
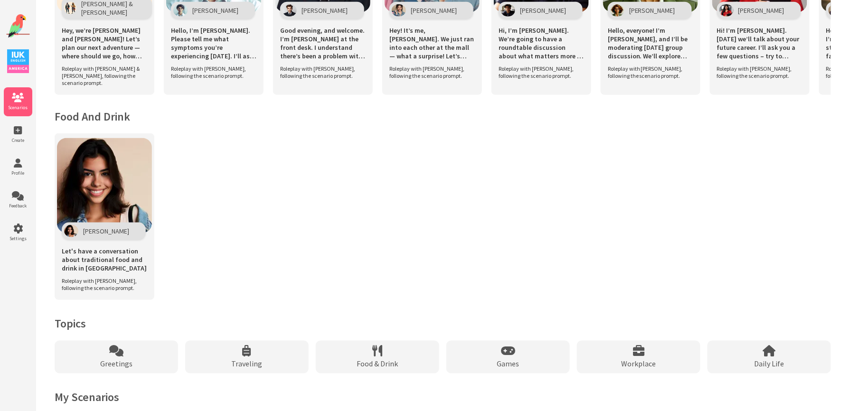
scroll to position [368, 0]
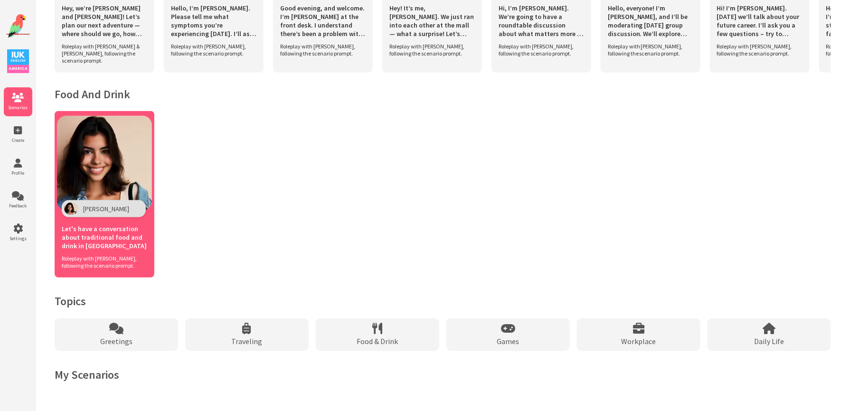
click at [121, 228] on span "Let's have a conversation about traditional food and drink in [GEOGRAPHIC_DATA]" at bounding box center [104, 238] width 85 height 26
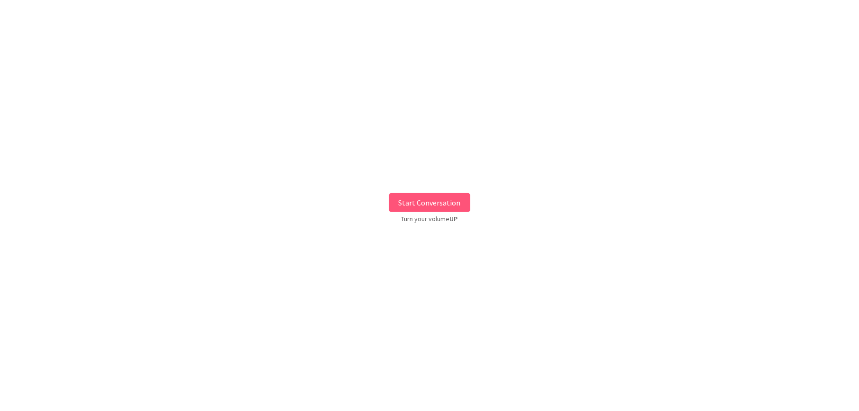
click at [458, 200] on button "Start Conversation" at bounding box center [429, 202] width 81 height 19
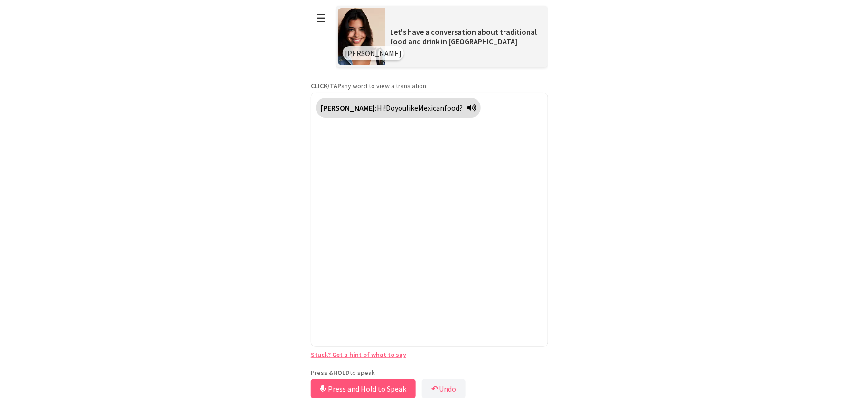
click at [356, 366] on div "**********" at bounding box center [429, 200] width 237 height 401
click at [363, 390] on button "Release to Stop Speaking" at bounding box center [362, 388] width 102 height 19
click at [358, 390] on button "Release to Stop Speaking" at bounding box center [362, 388] width 102 height 19
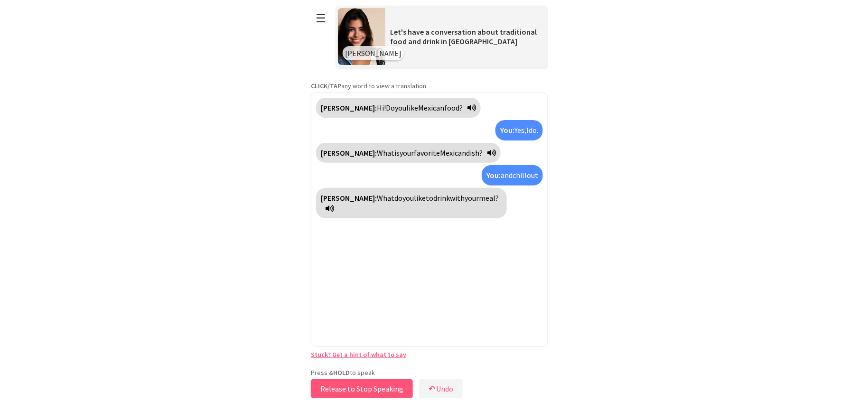
click at [349, 386] on button "Release to Stop Speaking" at bounding box center [362, 388] width 102 height 19
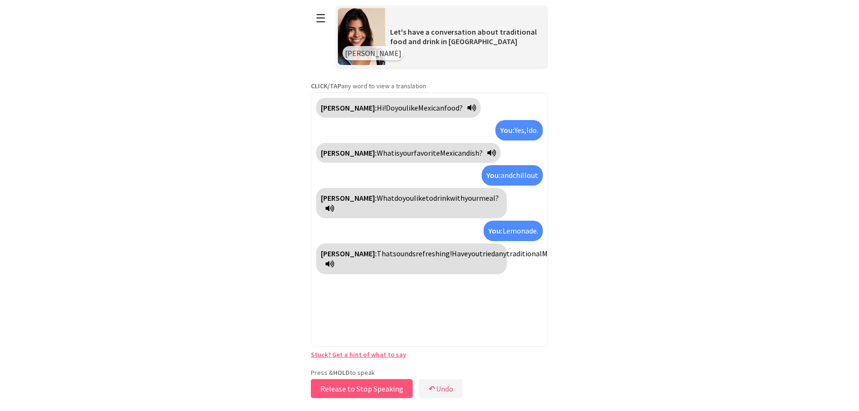
click at [336, 390] on button "Release to Stop Speaking" at bounding box center [362, 388] width 102 height 19
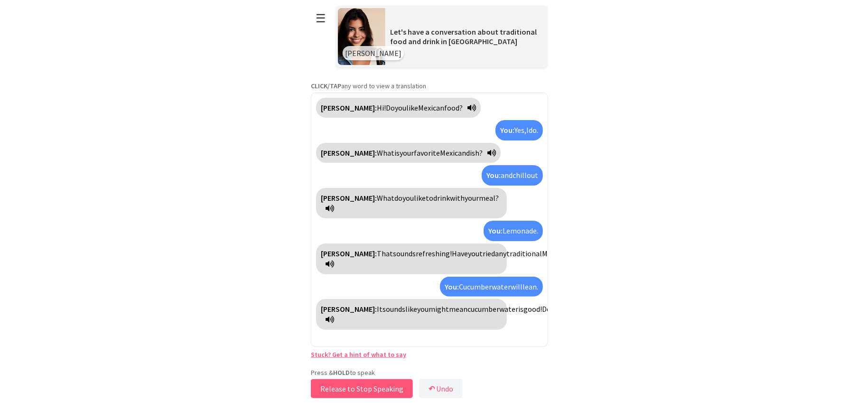
click at [336, 390] on button "Release to Stop Speaking" at bounding box center [362, 388] width 102 height 19
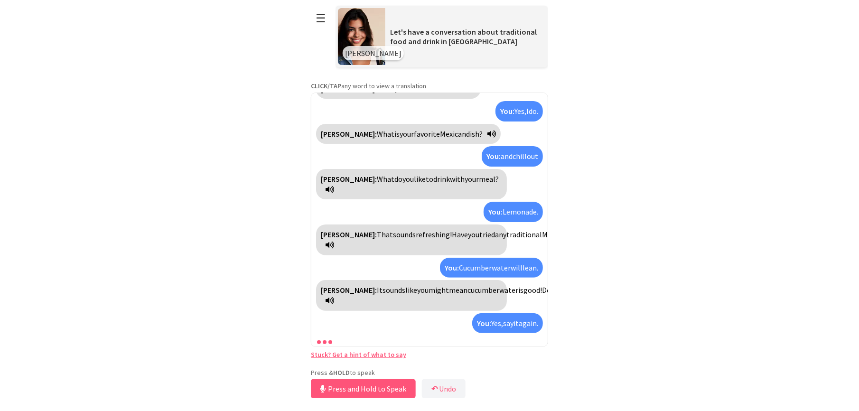
scroll to position [41, 0]
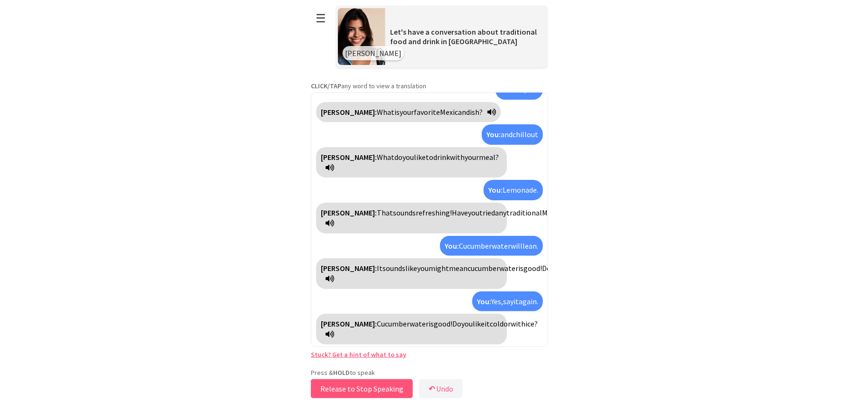
click at [336, 390] on button "Release to Stop Speaking" at bounding box center [362, 388] width 102 height 19
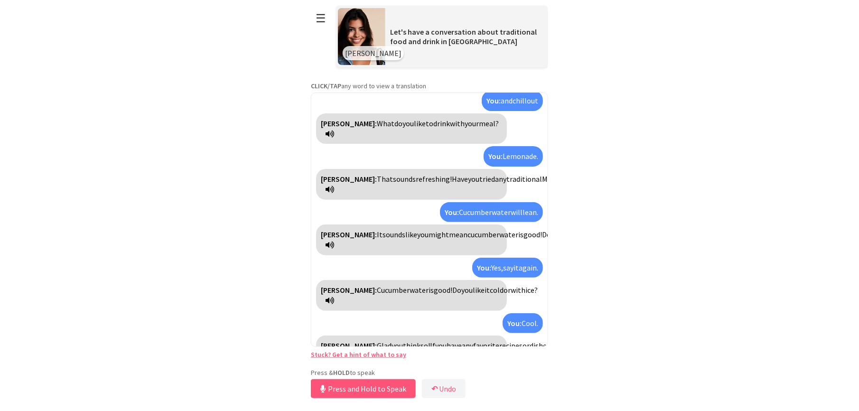
scroll to position [97, 0]
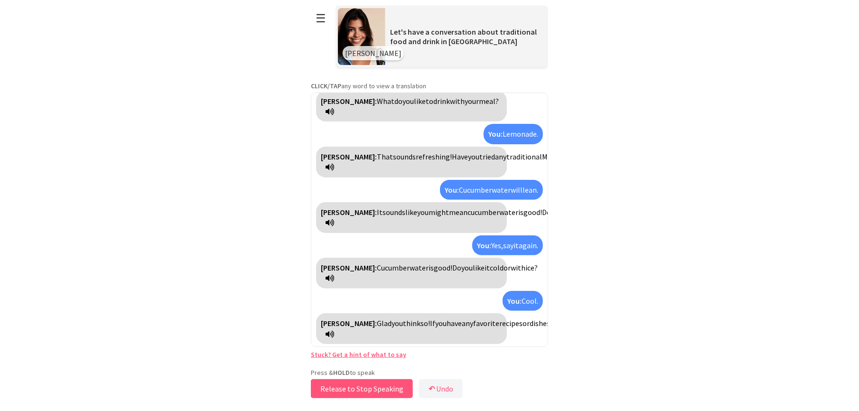
click at [336, 390] on button "Release to Stop Speaking" at bounding box center [362, 388] width 102 height 19
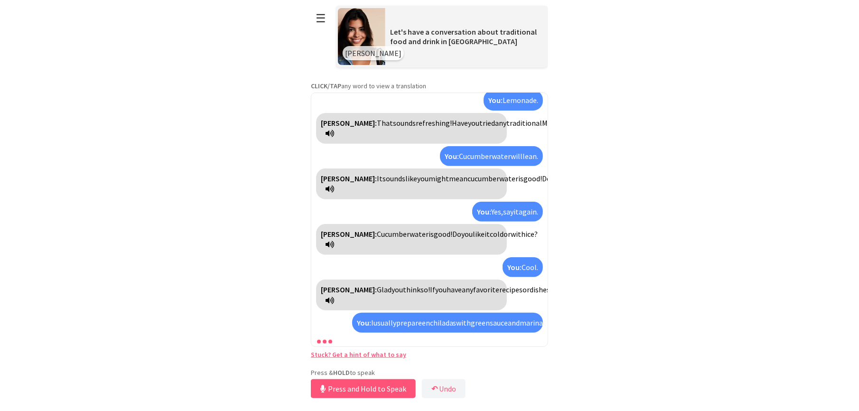
scroll to position [184, 0]
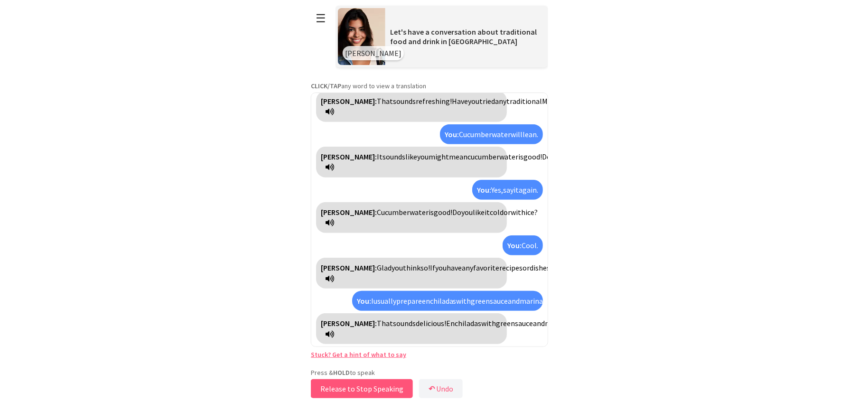
click at [336, 390] on button "Release to Stop Speaking" at bounding box center [362, 388] width 102 height 19
click at [336, 390] on button "Release to Stop Speaking" at bounding box center [357, 388] width 102 height 19
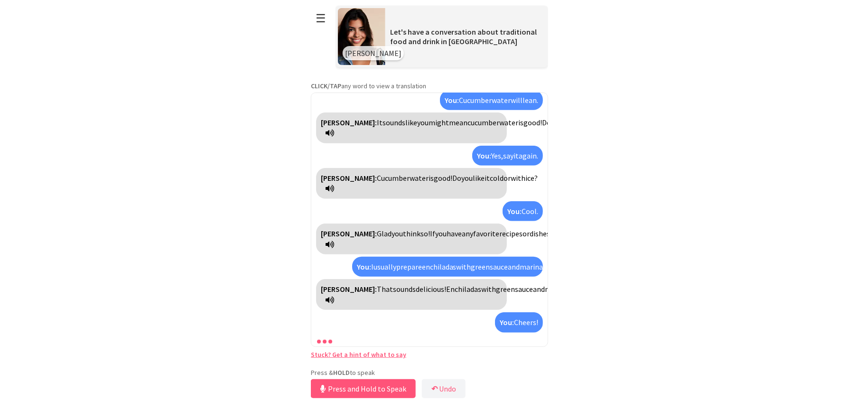
scroll to position [251, 0]
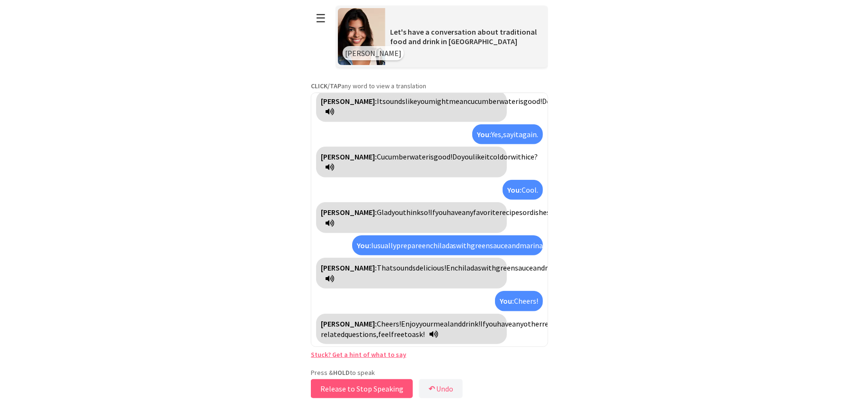
click at [336, 391] on button "Release to Stop Speaking" at bounding box center [362, 388] width 102 height 19
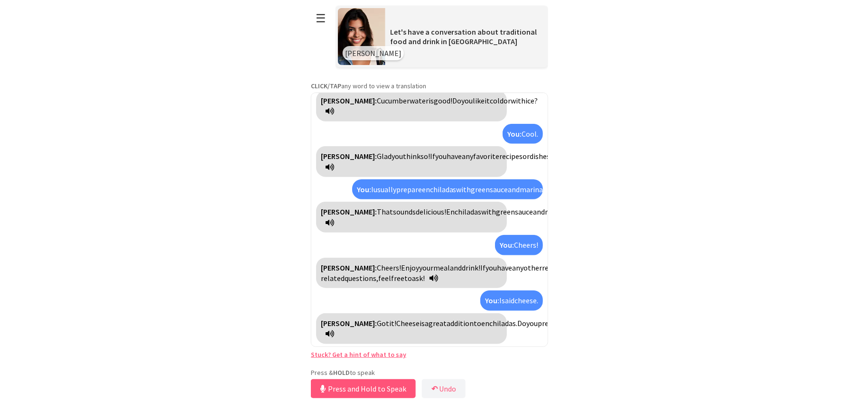
scroll to position [316, 0]
click at [337, 391] on button "Release to Stop Speaking" at bounding box center [362, 388] width 102 height 19
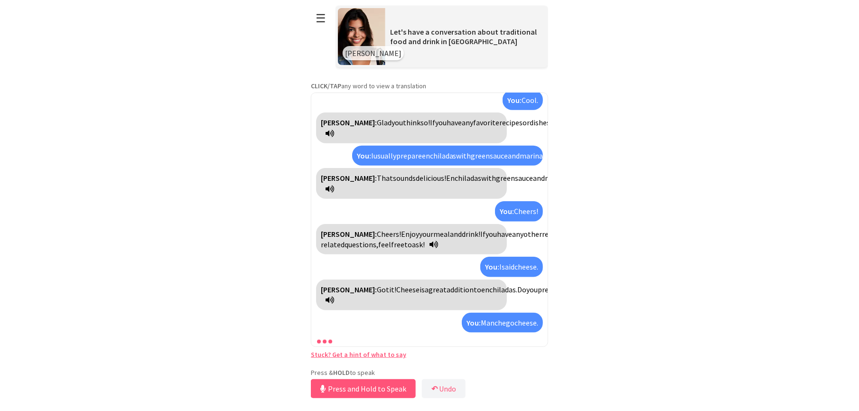
scroll to position [393, 0]
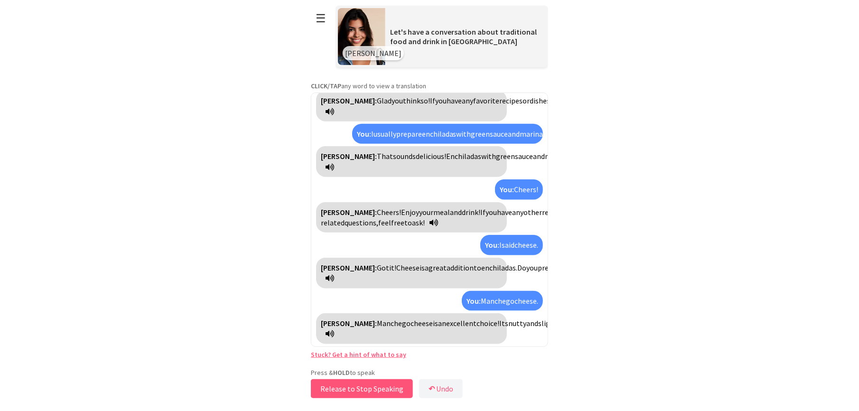
click at [357, 388] on button "Release to Stop Speaking" at bounding box center [362, 388] width 102 height 19
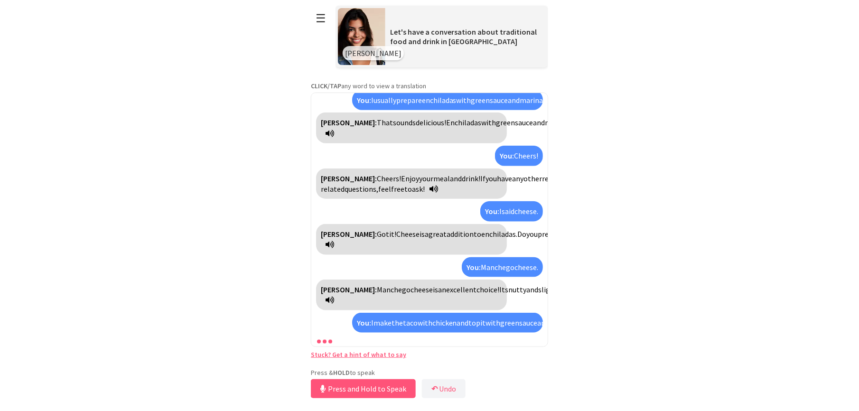
scroll to position [492, 0]
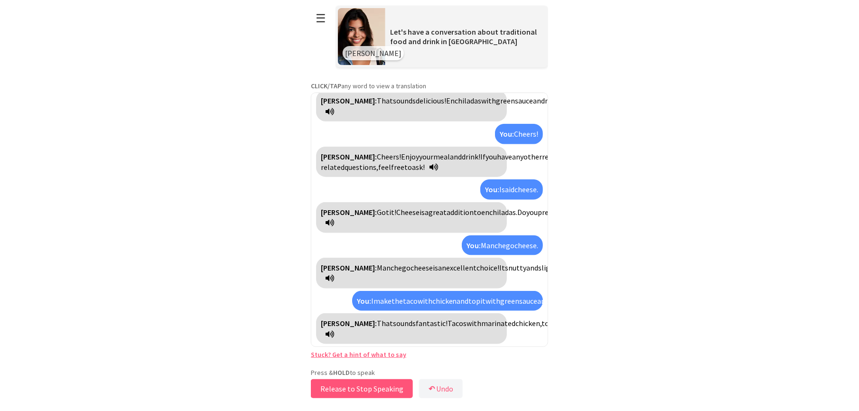
click at [357, 388] on button "Release to Stop Speaking" at bounding box center [362, 388] width 102 height 19
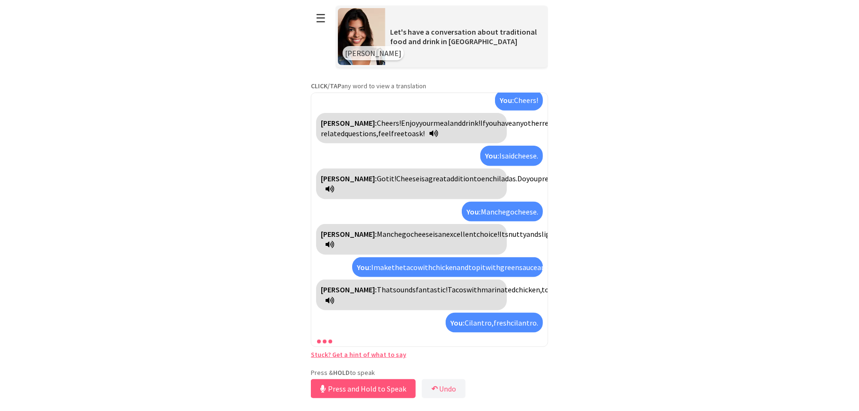
scroll to position [568, 0]
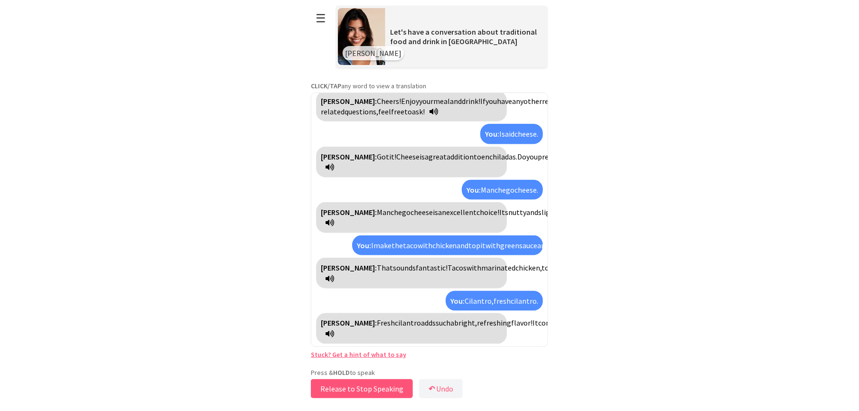
click at [357, 388] on button "Release to Stop Speaking" at bounding box center [362, 388] width 102 height 19
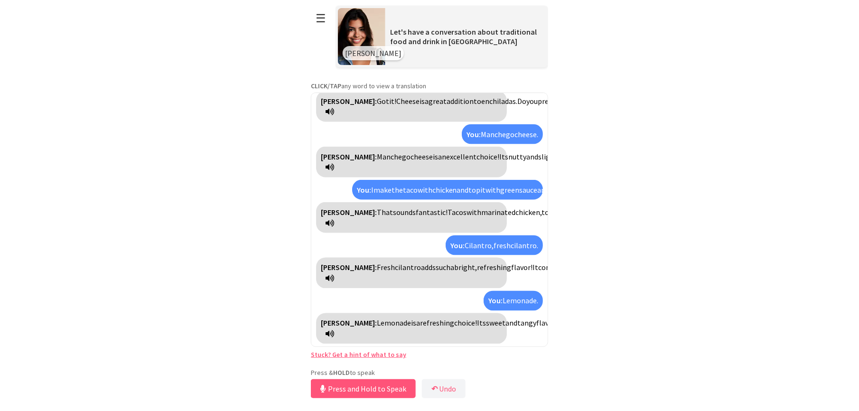
scroll to position [646, 0]
click at [357, 388] on button "Release to Stop Speaking" at bounding box center [362, 388] width 102 height 19
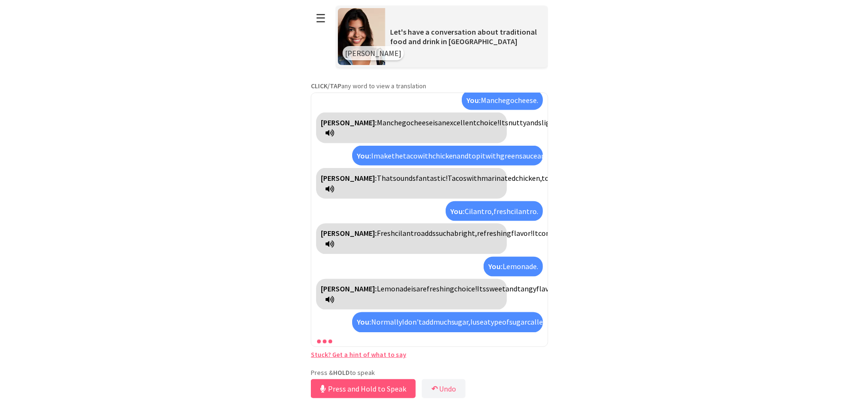
scroll to position [754, 0]
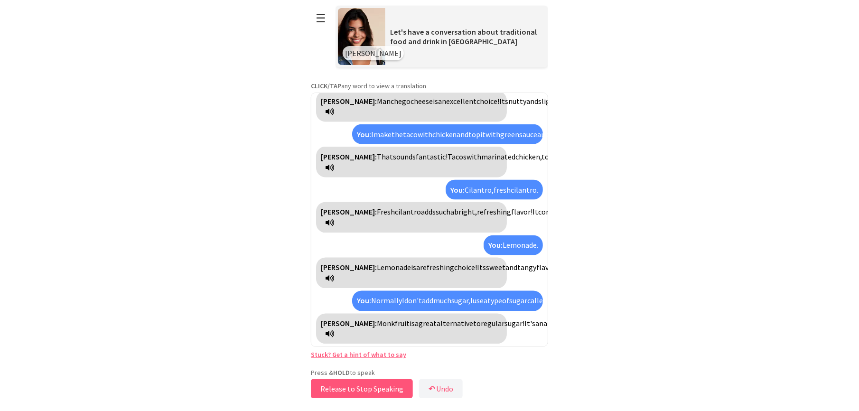
click at [357, 388] on button "Release to Stop Speaking" at bounding box center [362, 388] width 102 height 19
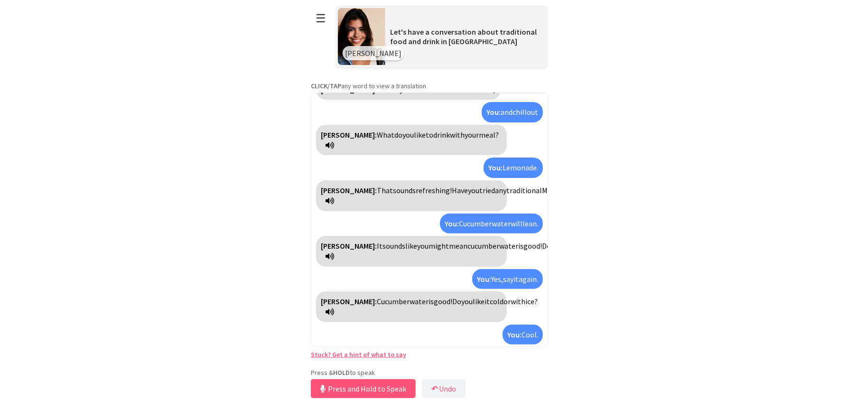
scroll to position [126, 0]
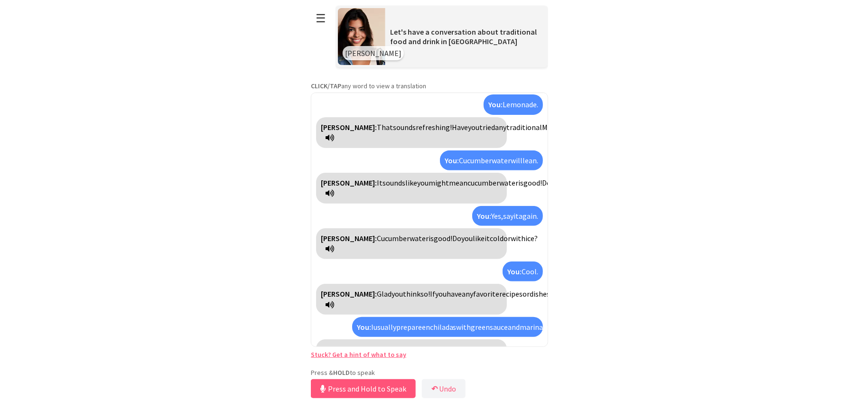
click at [334, 247] on icon at bounding box center [330, 249] width 9 height 8
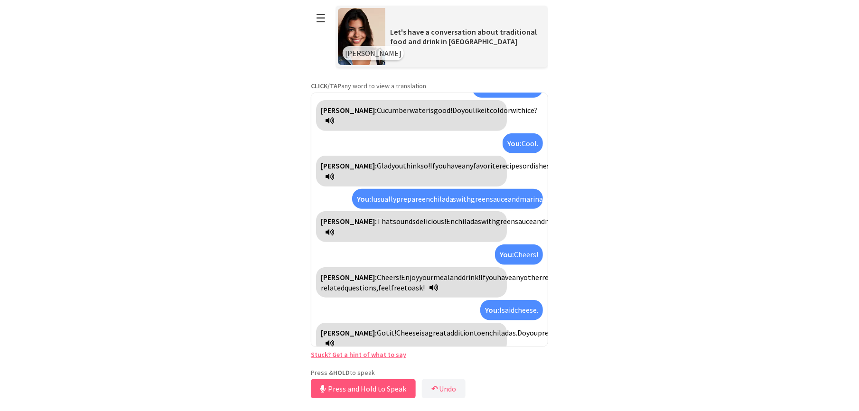
scroll to position [316, 0]
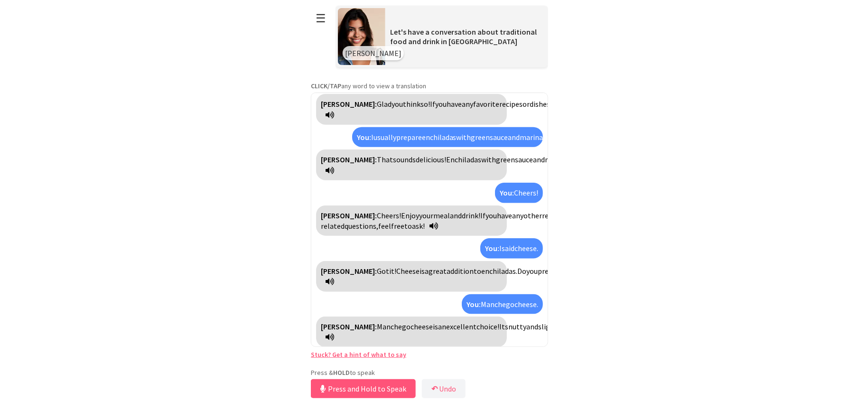
click at [334, 174] on icon at bounding box center [330, 171] width 9 height 8
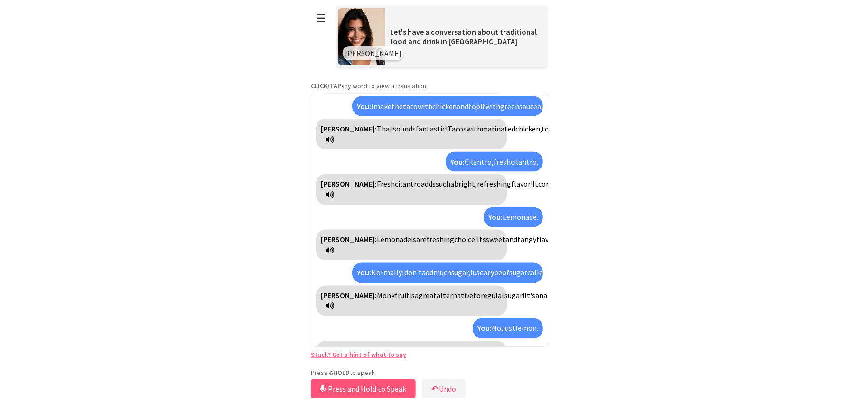
scroll to position [506, 0]
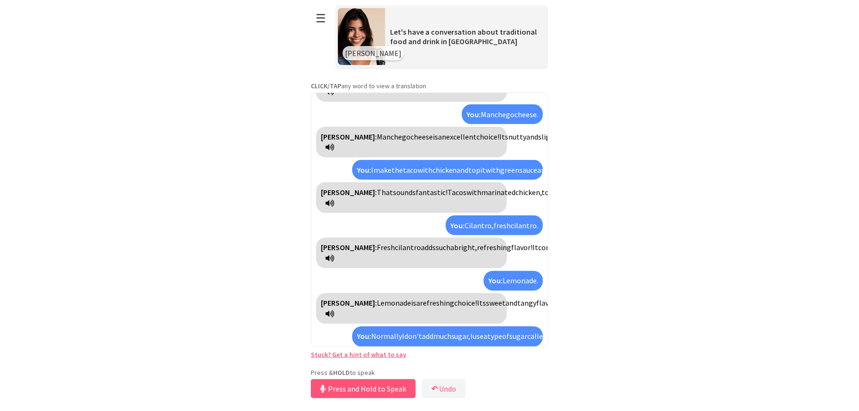
click at [334, 151] on icon at bounding box center [330, 147] width 9 height 8
